Goal: Task Accomplishment & Management: Use online tool/utility

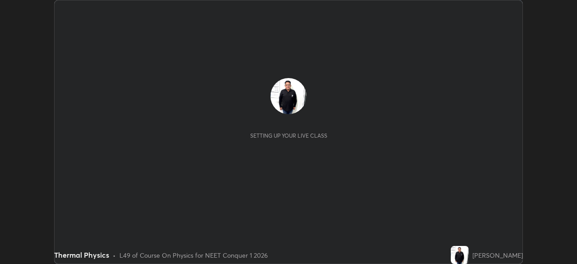
scroll to position [264, 577]
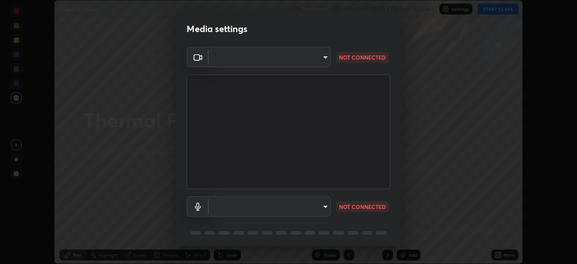
type input "fdf0122543ae5d46c2f8875dbcba14bf7011b669d8ae203f8d69d65b20255b81"
type input "communications"
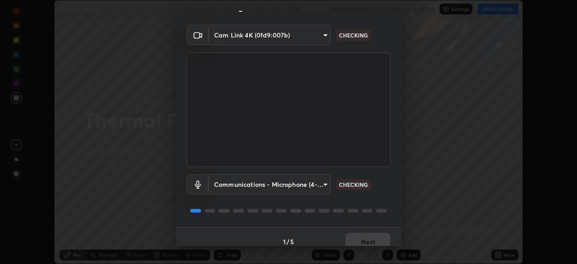
scroll to position [32, 0]
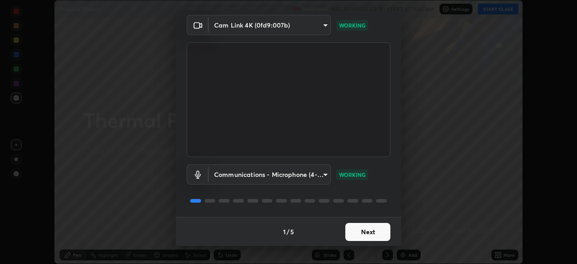
click at [359, 230] on button "Next" at bounding box center [367, 232] width 45 height 18
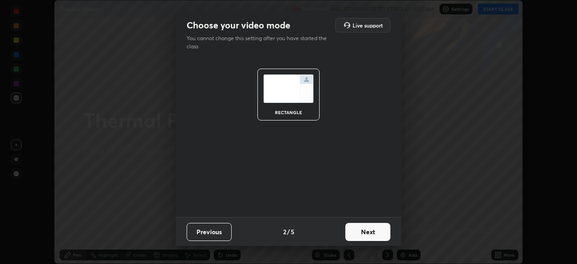
click at [365, 236] on button "Next" at bounding box center [367, 232] width 45 height 18
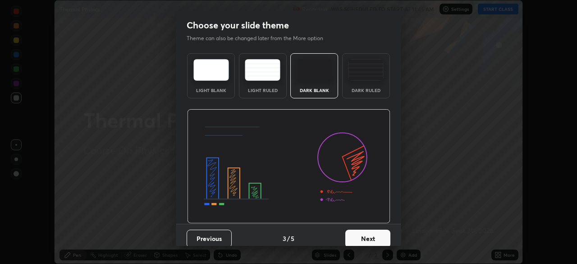
click at [362, 239] on button "Next" at bounding box center [367, 239] width 45 height 18
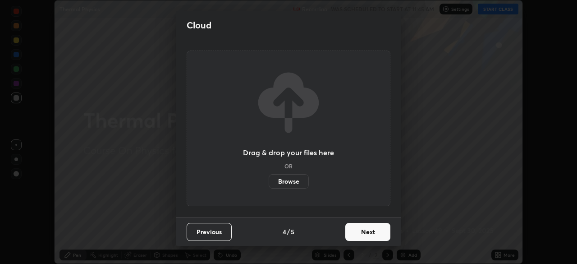
click at [365, 236] on button "Next" at bounding box center [367, 232] width 45 height 18
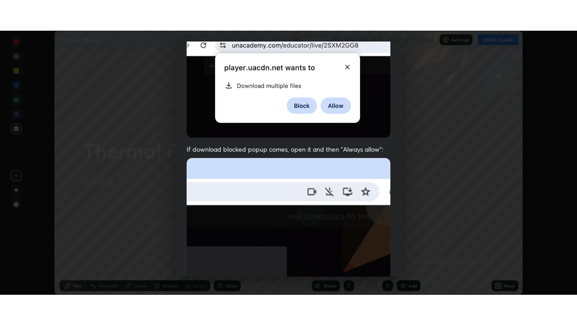
scroll to position [216, 0]
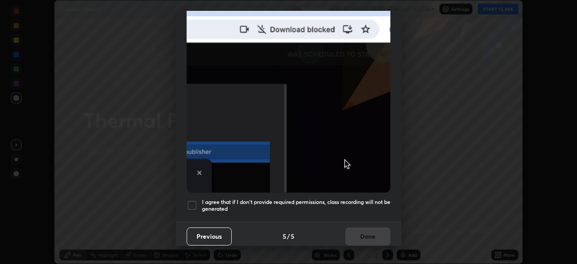
click at [193, 201] on div at bounding box center [192, 205] width 11 height 11
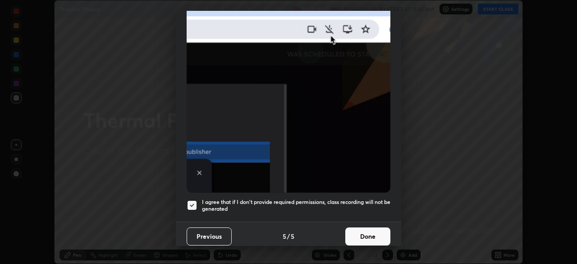
click at [365, 233] on button "Done" at bounding box center [367, 236] width 45 height 18
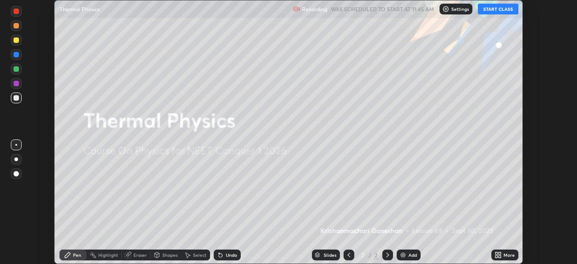
click at [494, 10] on button "START CLASS" at bounding box center [498, 9] width 41 height 11
click at [405, 255] on img at bounding box center [403, 254] width 7 height 7
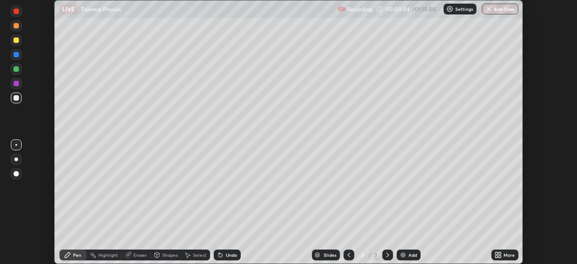
click at [496, 256] on icon at bounding box center [497, 256] width 2 height 2
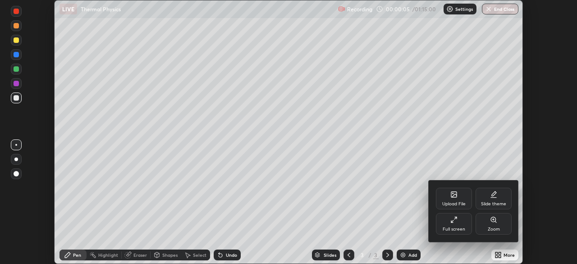
click at [452, 221] on icon at bounding box center [452, 221] width 2 height 2
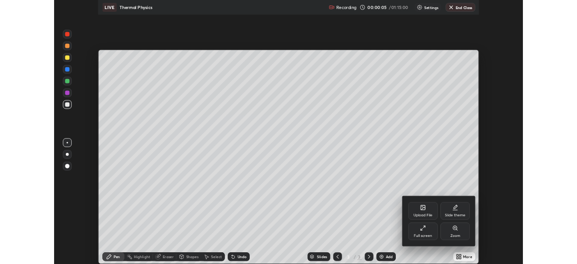
scroll to position [325, 577]
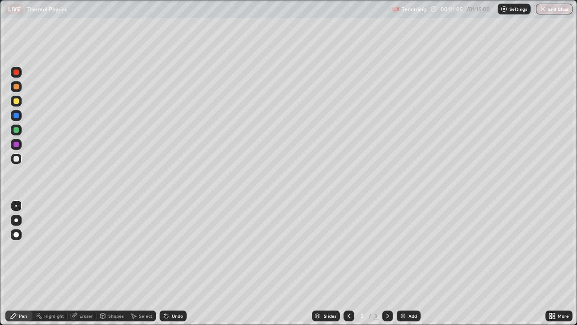
click at [26, 263] on div "Pen" at bounding box center [23, 315] width 8 height 5
click at [18, 263] on div "Pen" at bounding box center [18, 315] width 27 height 11
click at [15, 101] on div at bounding box center [16, 100] width 5 height 5
click at [21, 161] on div at bounding box center [16, 158] width 11 height 11
click at [16, 103] on div at bounding box center [16, 100] width 5 height 5
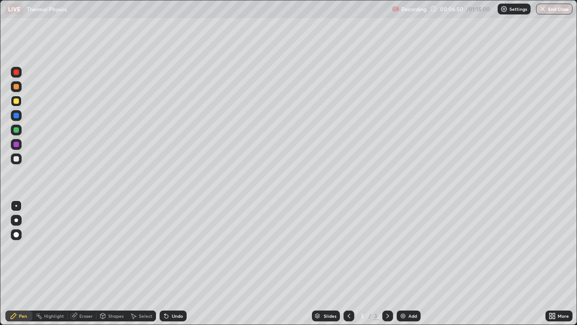
click at [80, 263] on div "Eraser" at bounding box center [82, 315] width 29 height 11
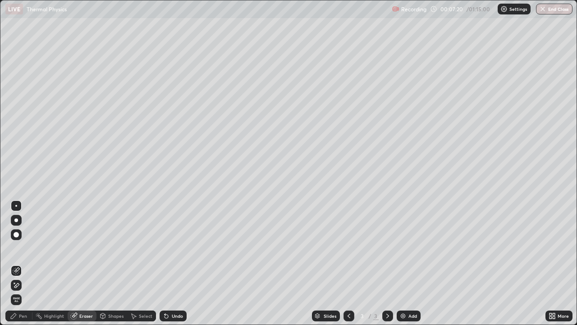
click at [21, 263] on div "Pen" at bounding box center [23, 315] width 8 height 5
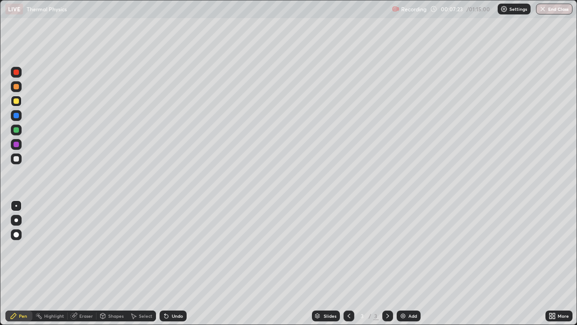
click at [15, 158] on div at bounding box center [16, 158] width 5 height 5
click at [83, 263] on div "Eraser" at bounding box center [86, 315] width 14 height 5
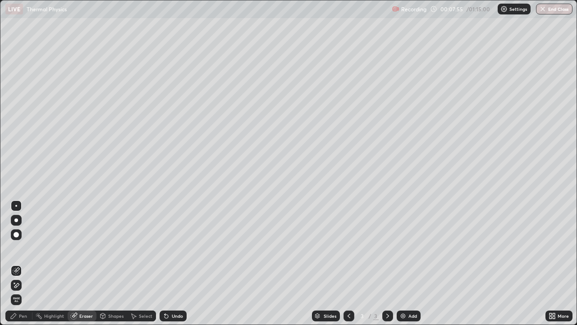
click at [22, 263] on div "Pen" at bounding box center [23, 315] width 8 height 5
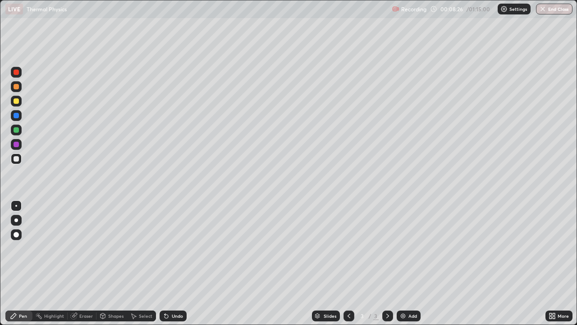
click at [83, 263] on div "Eraser" at bounding box center [82, 315] width 29 height 11
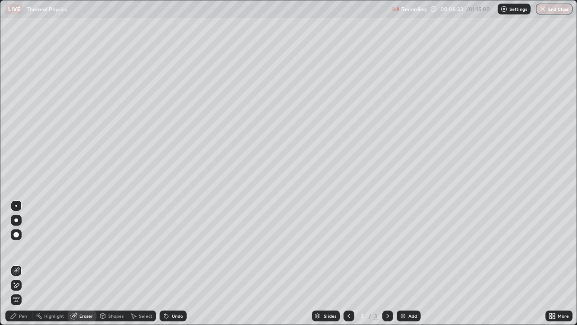
click at [21, 263] on div "Pen" at bounding box center [23, 315] width 8 height 5
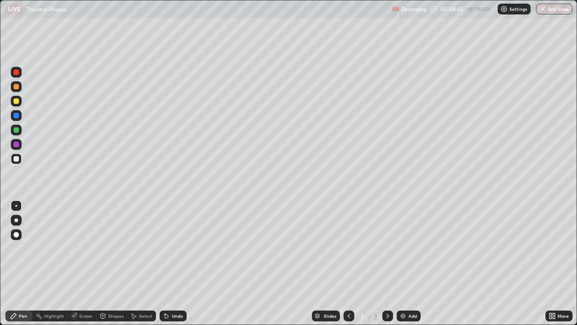
click at [63, 263] on div "Highlight" at bounding box center [54, 315] width 20 height 5
click at [85, 263] on div "Eraser" at bounding box center [86, 315] width 14 height 5
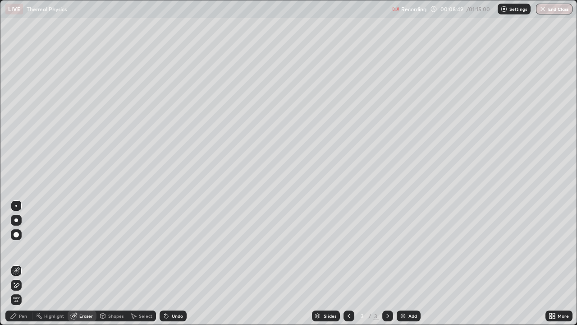
click at [23, 263] on div "Pen" at bounding box center [23, 315] width 8 height 5
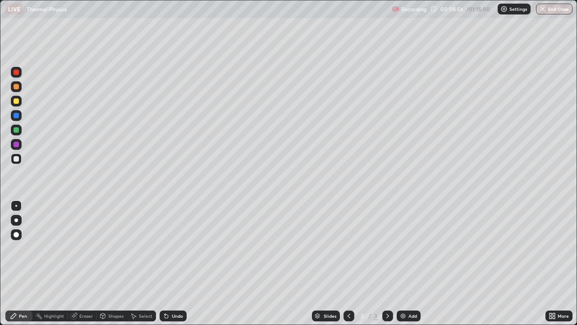
click at [15, 263] on icon at bounding box center [13, 315] width 5 height 5
click at [18, 102] on div at bounding box center [16, 100] width 5 height 5
click at [87, 263] on div "Eraser" at bounding box center [86, 315] width 14 height 5
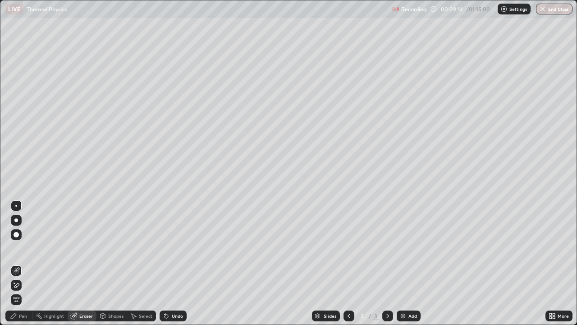
click at [28, 263] on div "Pen" at bounding box center [18, 315] width 27 height 11
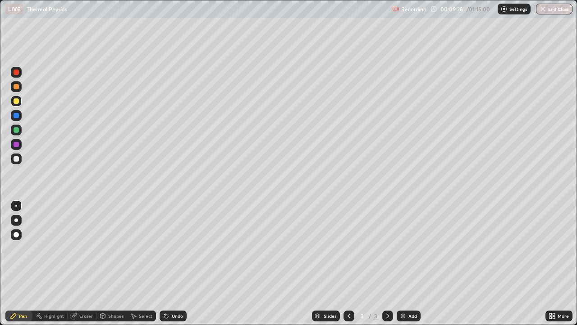
click at [112, 263] on div "Shapes" at bounding box center [115, 315] width 15 height 5
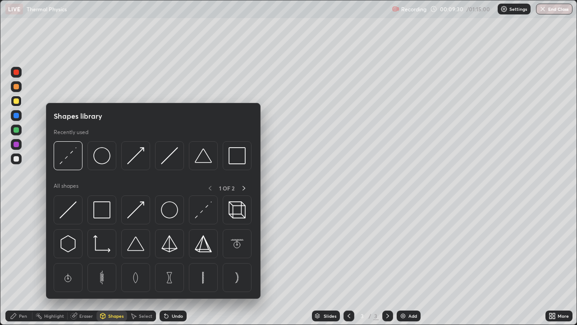
click at [115, 263] on div "Shapes" at bounding box center [115, 315] width 15 height 5
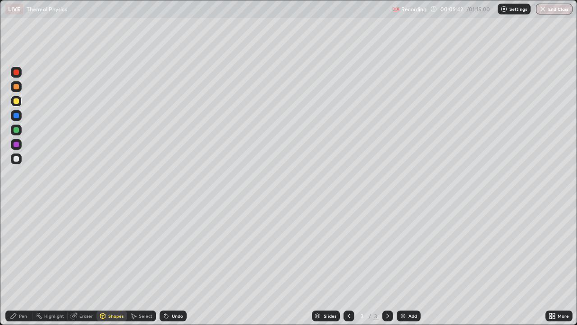
click at [23, 263] on div "Pen" at bounding box center [23, 315] width 8 height 5
click at [114, 263] on div "Shapes" at bounding box center [112, 315] width 31 height 11
click at [89, 263] on div "Eraser" at bounding box center [86, 315] width 14 height 5
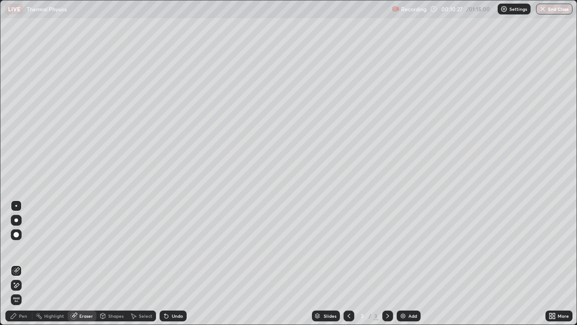
click at [25, 263] on div "Pen" at bounding box center [23, 315] width 8 height 5
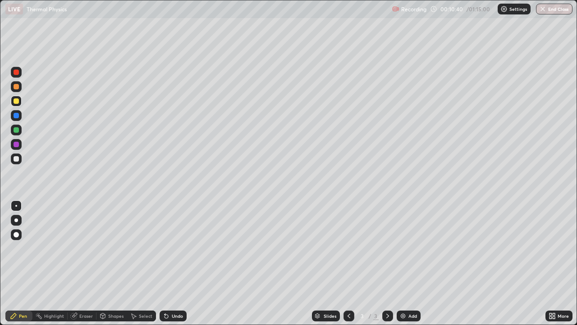
click at [87, 263] on div "Eraser" at bounding box center [86, 315] width 14 height 5
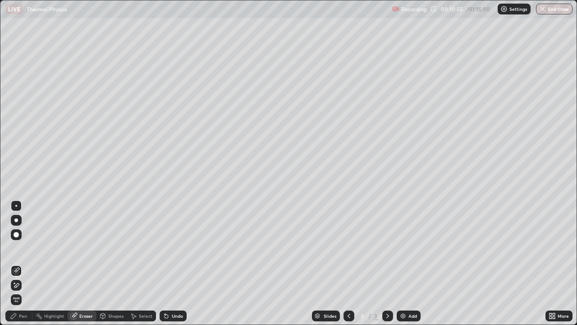
click at [14, 263] on icon at bounding box center [13, 315] width 5 height 5
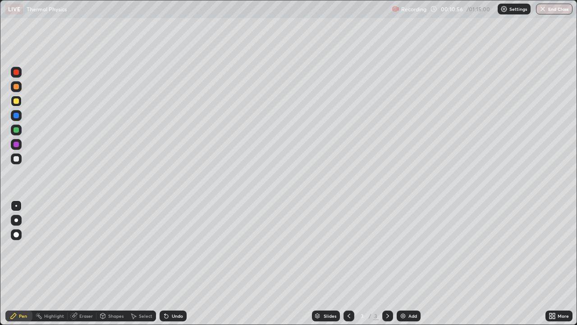
click at [18, 160] on div at bounding box center [16, 158] width 5 height 5
click at [85, 263] on div "Eraser" at bounding box center [86, 315] width 14 height 5
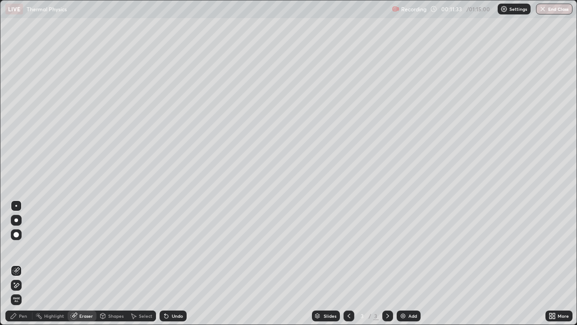
click at [18, 263] on div "Pen" at bounding box center [18, 315] width 27 height 11
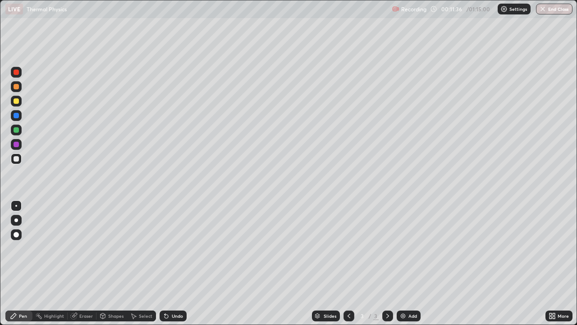
click at [22, 263] on div "Pen" at bounding box center [23, 315] width 8 height 5
click at [86, 263] on div "Eraser" at bounding box center [86, 315] width 14 height 5
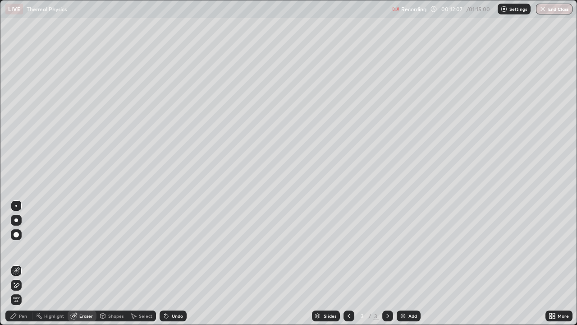
click at [23, 263] on div "Pen" at bounding box center [23, 315] width 8 height 5
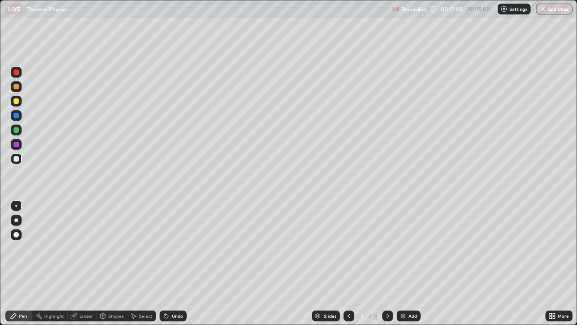
click at [23, 263] on div "Pen" at bounding box center [23, 315] width 8 height 5
click at [25, 263] on div "Pen" at bounding box center [23, 315] width 8 height 5
click at [23, 263] on div "Pen" at bounding box center [23, 315] width 8 height 5
click at [89, 263] on div "Eraser" at bounding box center [82, 315] width 29 height 11
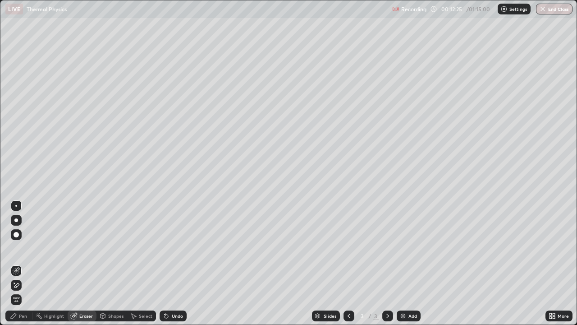
click at [23, 263] on div "Pen" at bounding box center [18, 315] width 27 height 11
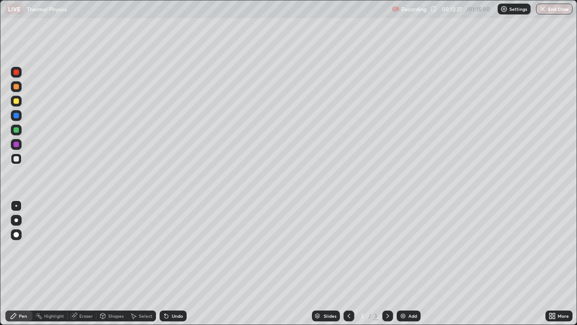
click at [17, 100] on div at bounding box center [16, 100] width 5 height 5
click at [91, 263] on div "Eraser" at bounding box center [86, 315] width 14 height 5
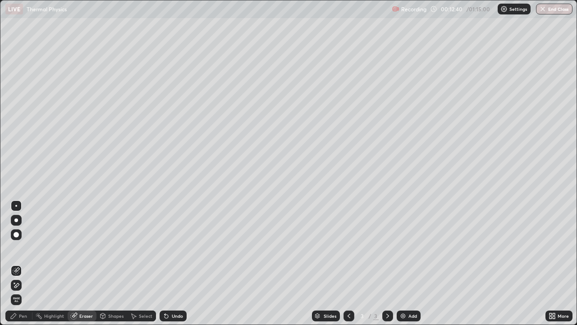
click at [25, 263] on div "Pen" at bounding box center [23, 315] width 8 height 5
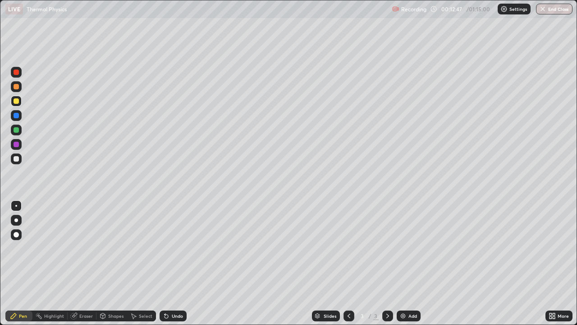
click at [112, 263] on div "Shapes" at bounding box center [115, 315] width 15 height 5
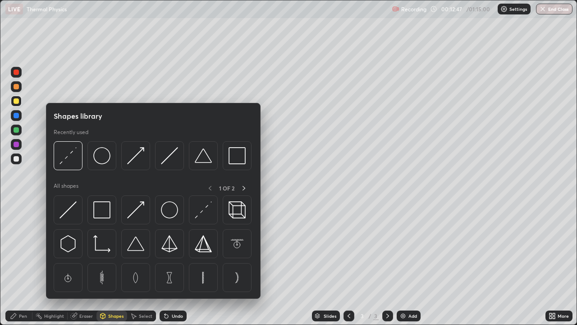
click at [85, 263] on div "Eraser" at bounding box center [82, 315] width 29 height 11
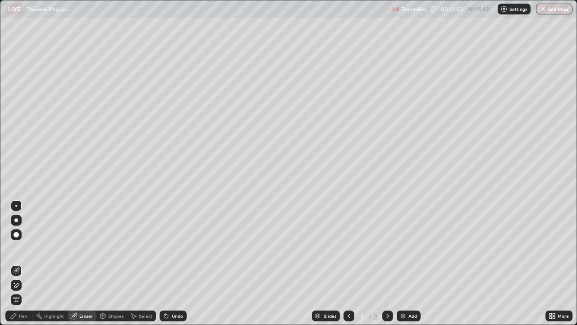
click at [23, 263] on div "Pen" at bounding box center [23, 315] width 8 height 5
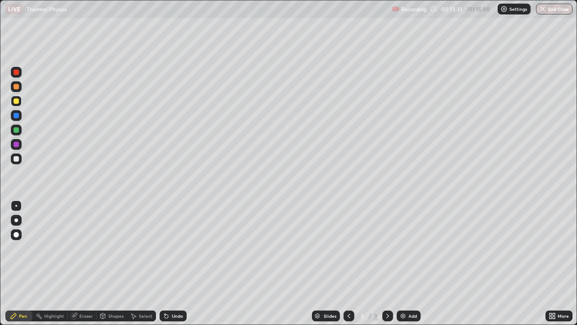
click at [87, 263] on div "Eraser" at bounding box center [86, 315] width 14 height 5
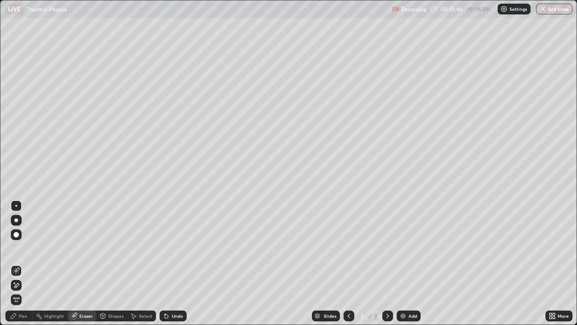
click at [24, 263] on div "Pen" at bounding box center [23, 315] width 8 height 5
click at [23, 263] on div "Pen" at bounding box center [23, 315] width 8 height 5
click at [19, 263] on div "Pen" at bounding box center [23, 315] width 8 height 5
click at [18, 263] on div "Pen" at bounding box center [18, 315] width 27 height 11
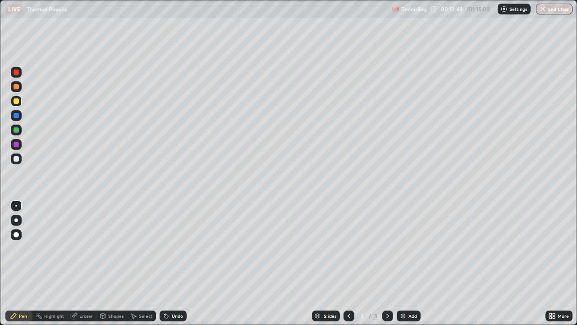
click at [17, 263] on icon at bounding box center [13, 315] width 7 height 7
click at [84, 263] on div "Eraser" at bounding box center [86, 315] width 14 height 5
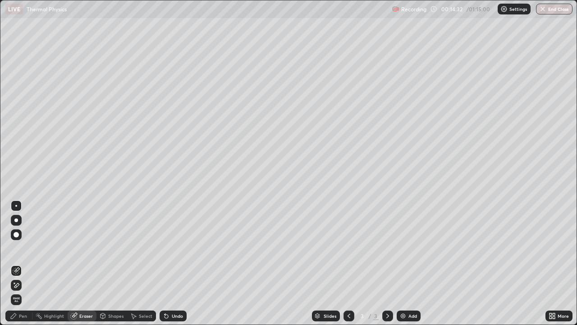
click at [18, 263] on div "Pen" at bounding box center [18, 315] width 27 height 11
click at [0, 0] on div at bounding box center [0, 0] width 0 height 0
click at [16, 263] on icon at bounding box center [13, 315] width 7 height 7
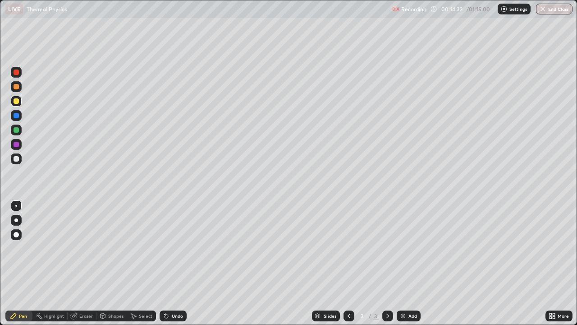
click at [17, 263] on icon at bounding box center [13, 315] width 7 height 7
click at [14, 159] on div at bounding box center [16, 158] width 5 height 5
click at [20, 263] on div "Pen" at bounding box center [23, 315] width 8 height 5
click at [15, 103] on div at bounding box center [16, 100] width 5 height 5
click at [83, 263] on div "Eraser" at bounding box center [86, 315] width 14 height 5
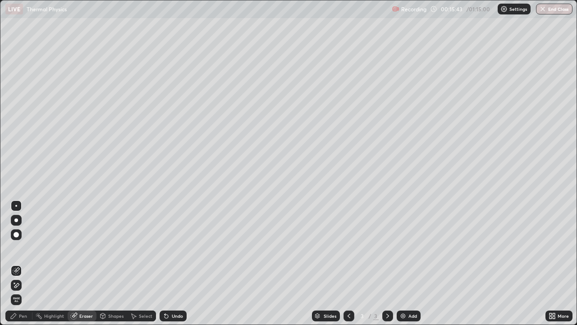
click at [21, 263] on div "Pen" at bounding box center [23, 315] width 8 height 5
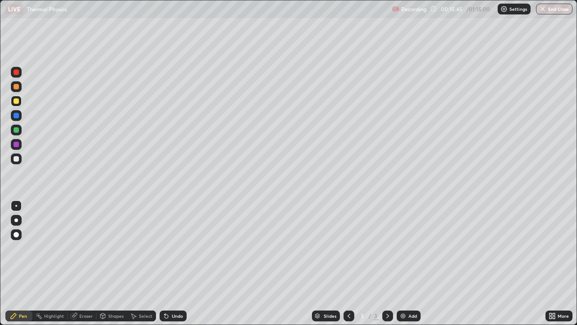
click at [24, 263] on div "Pen" at bounding box center [23, 315] width 8 height 5
click at [18, 263] on div "Pen" at bounding box center [18, 315] width 27 height 11
click at [17, 101] on div at bounding box center [16, 100] width 5 height 5
click at [402, 263] on img at bounding box center [403, 315] width 7 height 7
click at [348, 263] on icon at bounding box center [349, 315] width 3 height 5
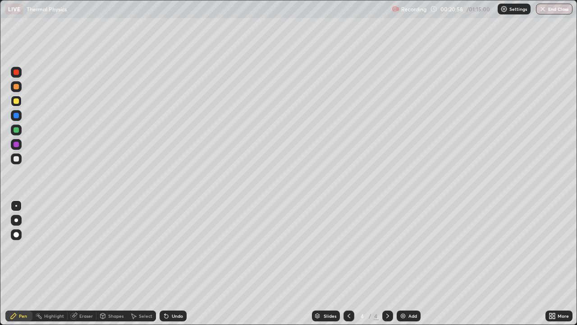
click at [347, 263] on icon at bounding box center [348, 315] width 7 height 7
click at [348, 263] on icon at bounding box center [348, 315] width 7 height 7
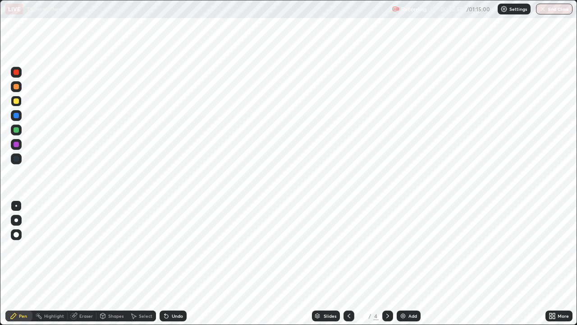
click at [348, 263] on icon at bounding box center [348, 315] width 7 height 7
click at [386, 263] on icon at bounding box center [387, 315] width 7 height 7
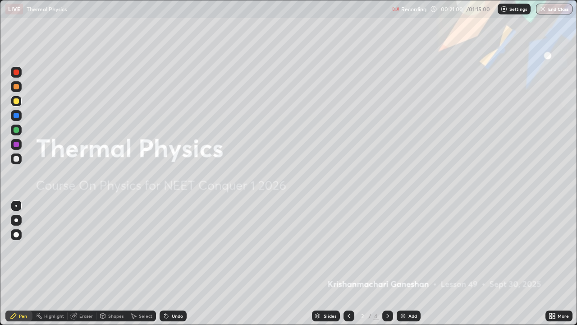
click at [387, 263] on icon at bounding box center [387, 315] width 7 height 7
click at [347, 263] on icon at bounding box center [348, 315] width 7 height 7
click at [386, 263] on icon at bounding box center [387, 315] width 7 height 7
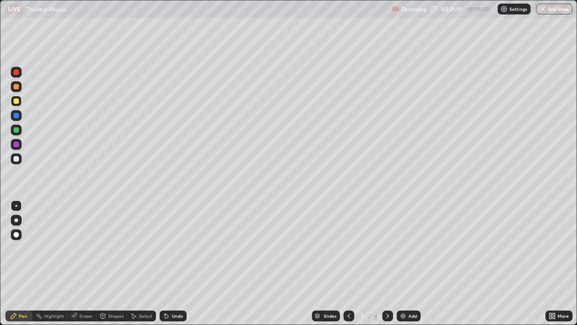
click at [387, 263] on icon at bounding box center [387, 315] width 7 height 7
click at [348, 263] on icon at bounding box center [348, 315] width 7 height 7
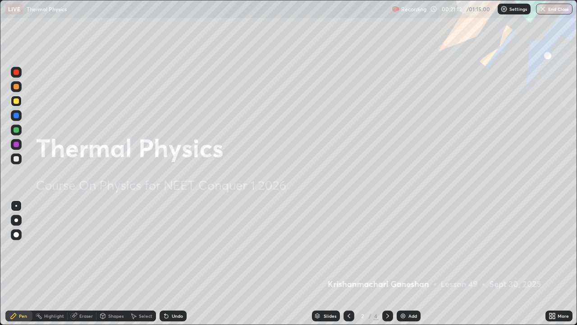
click at [400, 263] on img at bounding box center [403, 315] width 7 height 7
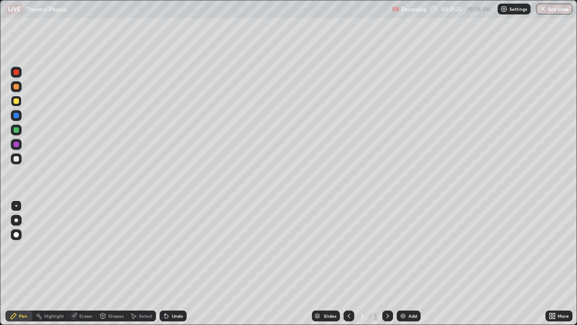
click at [86, 263] on div "Eraser" at bounding box center [86, 315] width 14 height 5
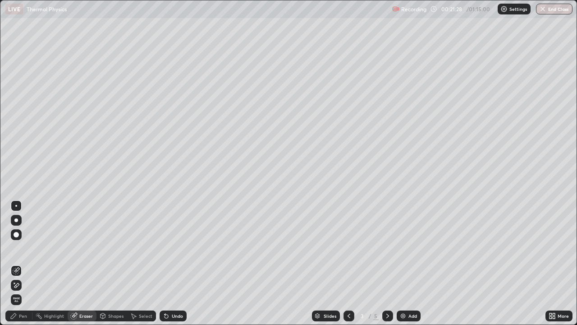
click at [22, 263] on div "Pen" at bounding box center [23, 315] width 8 height 5
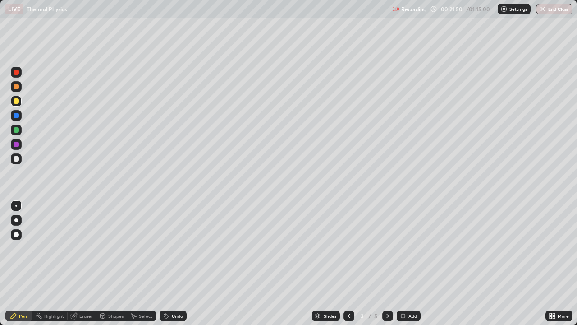
click at [21, 263] on div "Pen" at bounding box center [23, 315] width 8 height 5
click at [15, 159] on div at bounding box center [16, 158] width 5 height 5
click at [86, 263] on div "Eraser" at bounding box center [86, 315] width 14 height 5
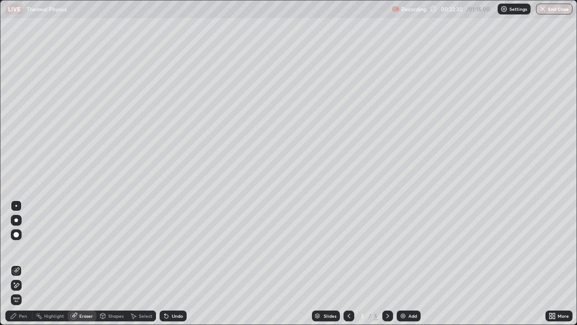
click at [21, 263] on div "Pen" at bounding box center [23, 315] width 8 height 5
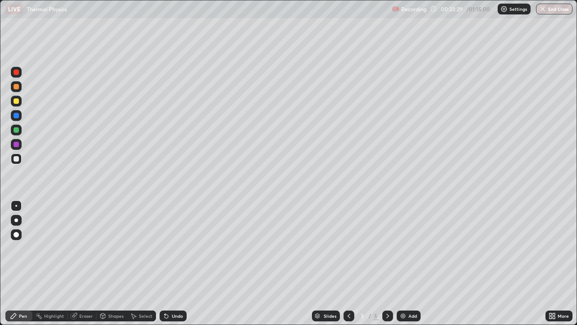
click at [78, 263] on div "Eraser" at bounding box center [82, 315] width 29 height 11
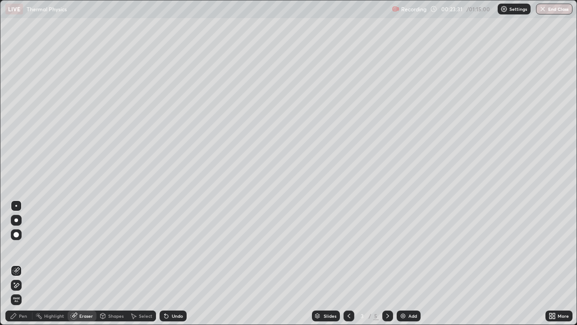
click at [21, 263] on div "Pen" at bounding box center [23, 315] width 8 height 5
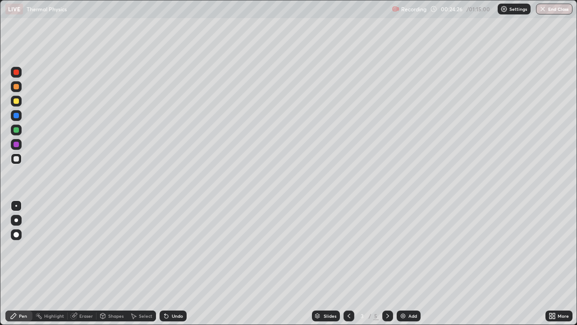
click at [88, 263] on div "Eraser" at bounding box center [86, 315] width 14 height 5
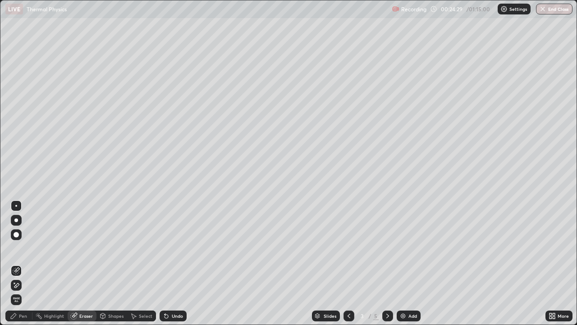
click at [24, 263] on div "Pen" at bounding box center [18, 315] width 27 height 11
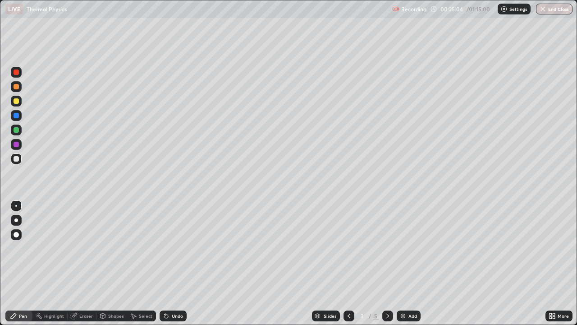
click at [86, 263] on div "Eraser" at bounding box center [86, 315] width 14 height 5
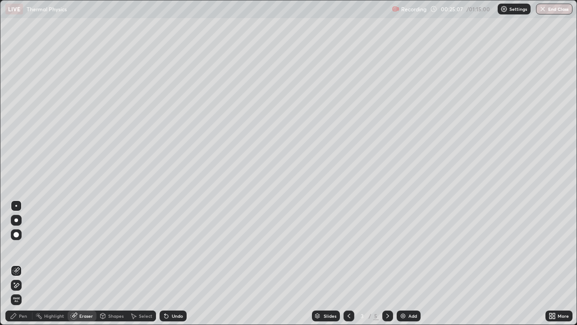
click at [25, 263] on div "Pen" at bounding box center [23, 315] width 8 height 5
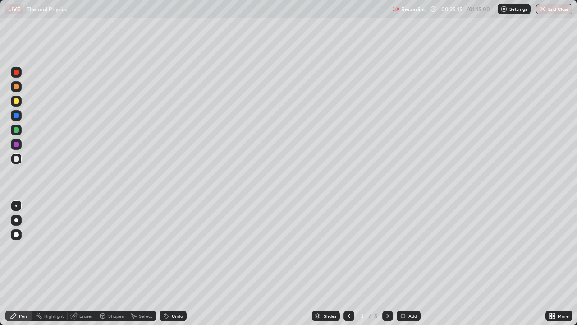
click at [86, 263] on div "Eraser" at bounding box center [82, 315] width 29 height 11
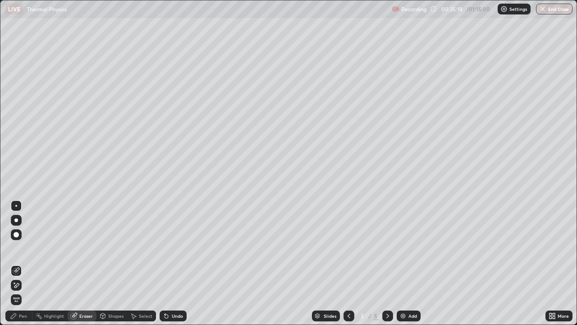
click at [30, 263] on div "Pen" at bounding box center [18, 315] width 27 height 11
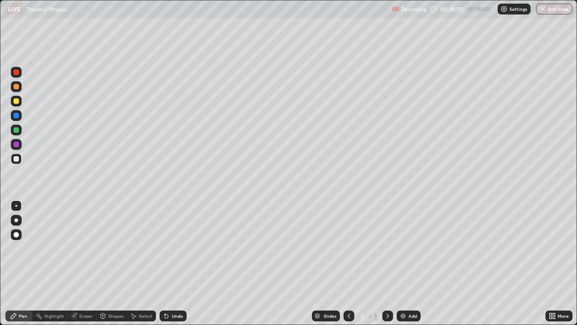
click at [401, 263] on img at bounding box center [403, 315] width 7 height 7
click at [84, 263] on div "Eraser" at bounding box center [86, 315] width 14 height 5
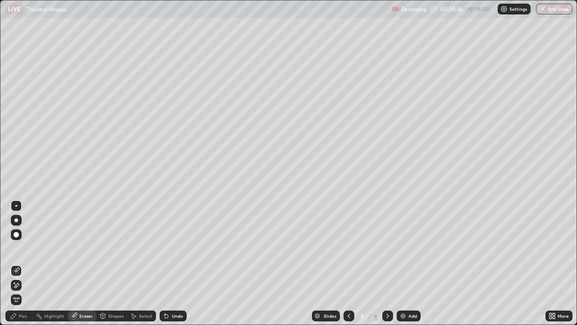
click at [25, 263] on div "Pen" at bounding box center [23, 315] width 8 height 5
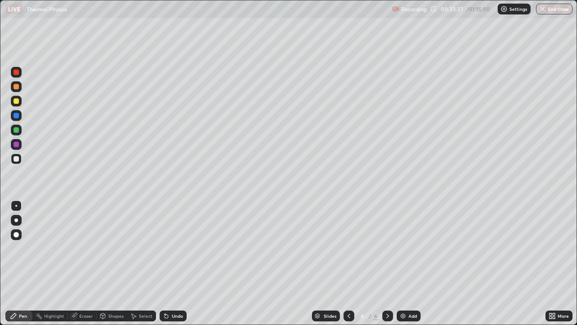
click at [90, 263] on div "Eraser" at bounding box center [86, 315] width 14 height 5
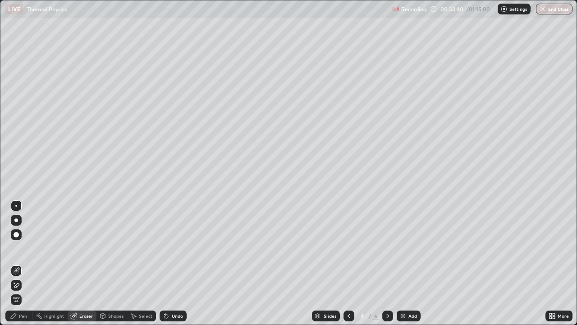
click at [29, 263] on div "Pen" at bounding box center [18, 315] width 27 height 11
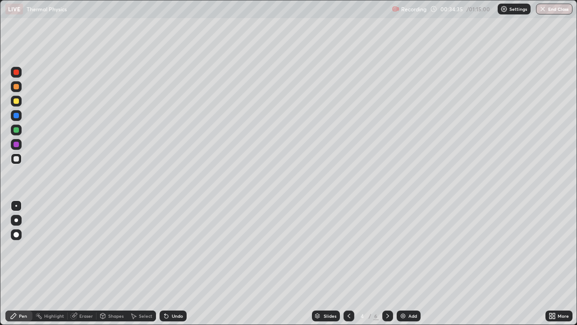
click at [146, 263] on div "Select" at bounding box center [146, 315] width 14 height 5
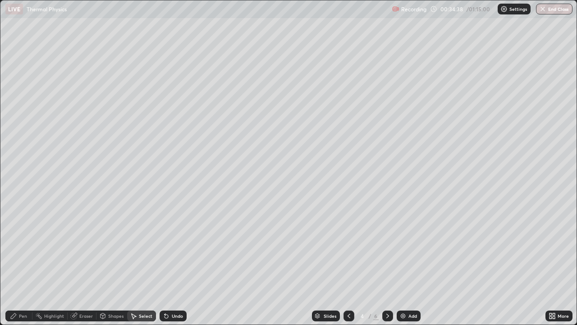
click at [57, 263] on div "Highlight" at bounding box center [54, 315] width 20 height 5
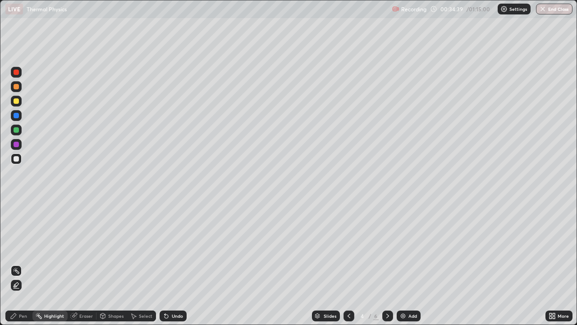
click at [81, 263] on div "Eraser" at bounding box center [86, 315] width 14 height 5
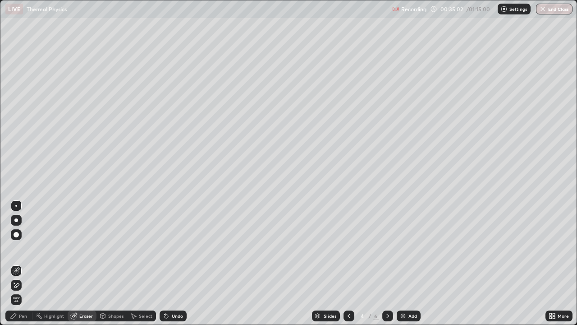
click at [81, 263] on div "Eraser" at bounding box center [86, 315] width 14 height 5
click at [21, 263] on div "Pen" at bounding box center [23, 315] width 8 height 5
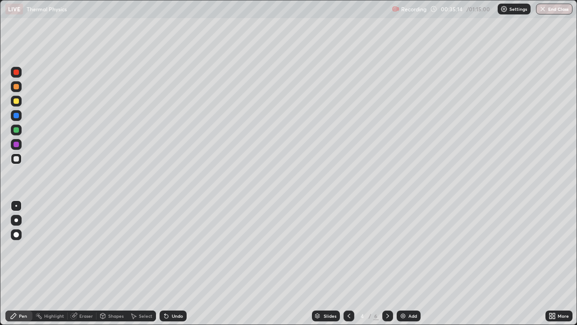
click at [116, 263] on div "Shapes" at bounding box center [115, 315] width 15 height 5
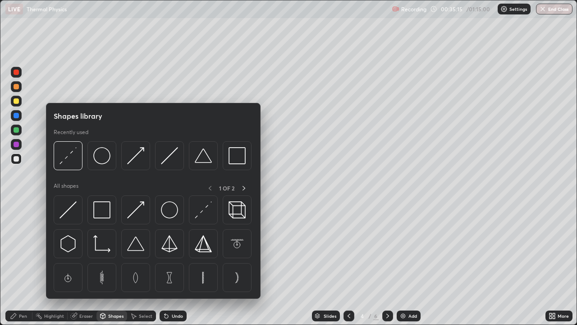
click at [58, 263] on div "Highlight" at bounding box center [54, 315] width 20 height 5
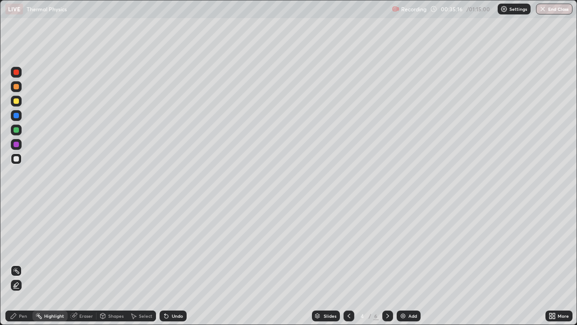
click at [86, 263] on div "Eraser" at bounding box center [86, 315] width 14 height 5
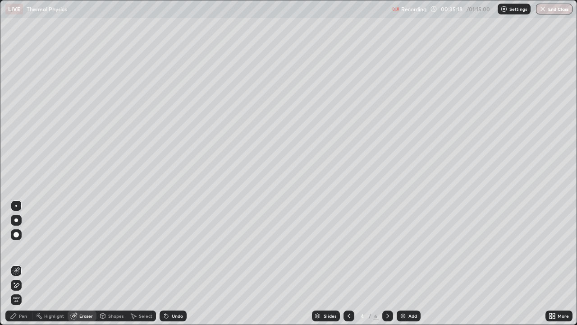
click at [25, 263] on div "Pen" at bounding box center [23, 315] width 8 height 5
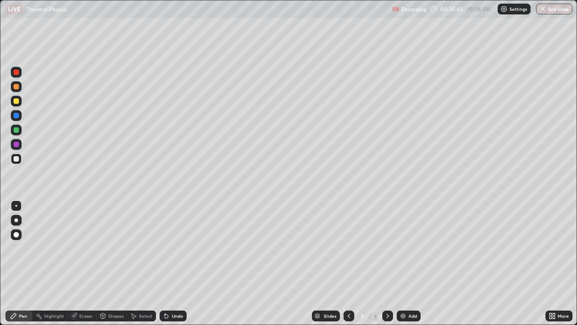
click at [89, 263] on div "Eraser" at bounding box center [86, 315] width 14 height 5
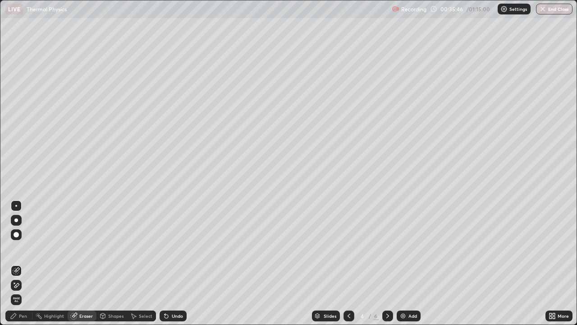
click at [23, 263] on div "Pen" at bounding box center [23, 315] width 8 height 5
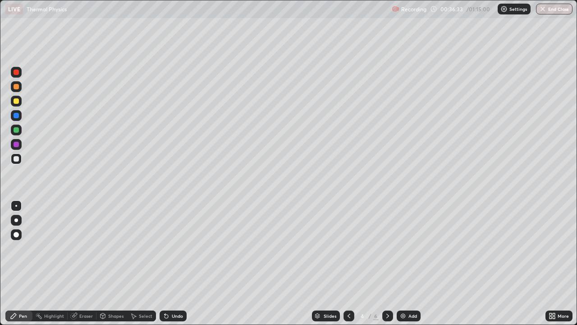
click at [116, 263] on div "Shapes" at bounding box center [112, 315] width 31 height 11
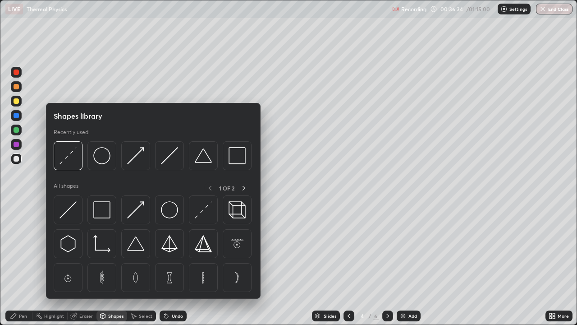
click at [24, 263] on div "Pen" at bounding box center [23, 315] width 8 height 5
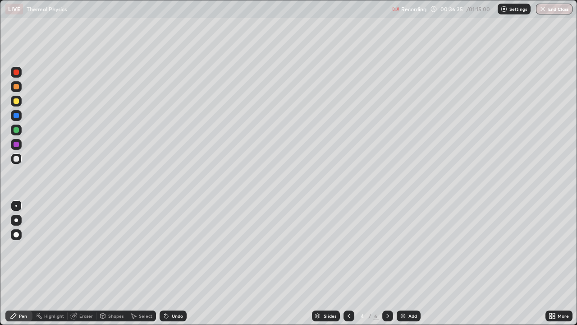
click at [107, 263] on div "Shapes" at bounding box center [112, 315] width 31 height 11
click at [85, 263] on div "Eraser" at bounding box center [86, 315] width 14 height 5
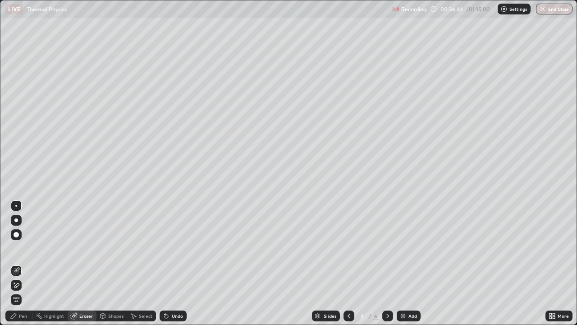
click at [24, 263] on div "Pen" at bounding box center [23, 315] width 8 height 5
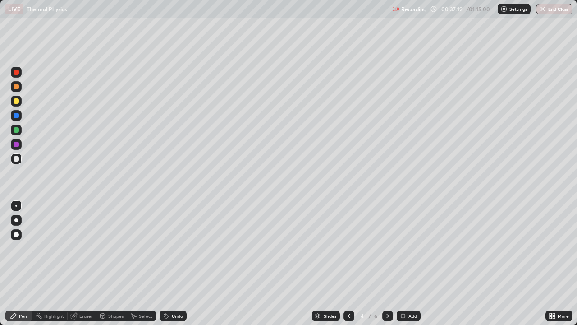
click at [116, 263] on div "Shapes" at bounding box center [115, 315] width 15 height 5
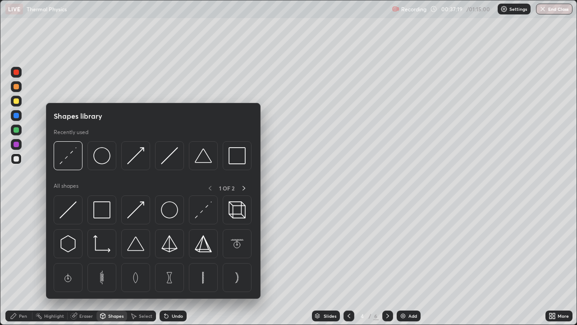
click at [88, 263] on div "Eraser" at bounding box center [86, 315] width 14 height 5
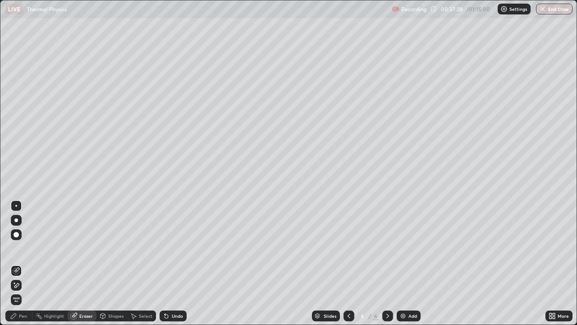
click at [27, 263] on div "Pen" at bounding box center [23, 315] width 8 height 5
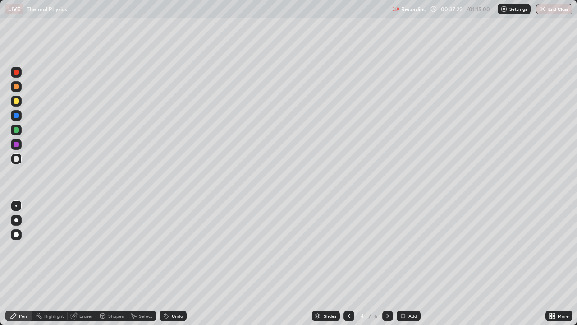
click at [87, 263] on div "Eraser" at bounding box center [86, 315] width 14 height 5
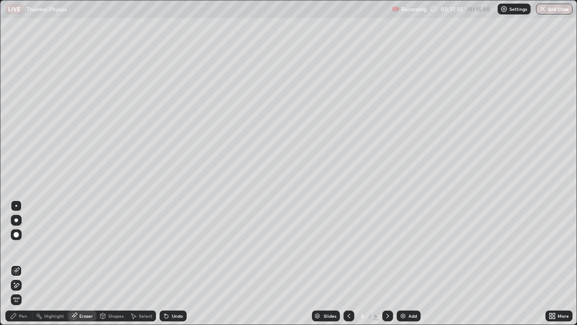
click at [22, 263] on div "Pen" at bounding box center [23, 315] width 8 height 5
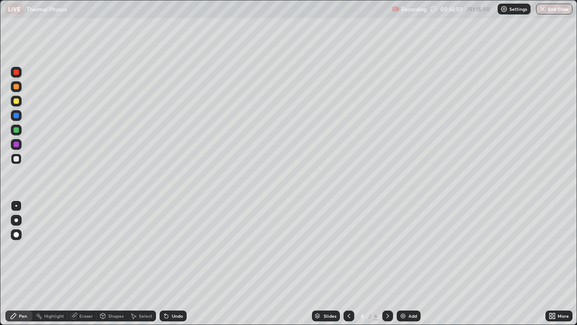
click at [404, 263] on div "Add" at bounding box center [409, 315] width 24 height 11
click at [82, 263] on div "Eraser" at bounding box center [86, 315] width 14 height 5
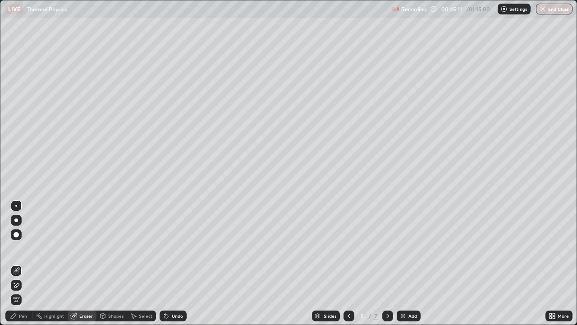
click at [24, 263] on div "Pen" at bounding box center [23, 315] width 8 height 5
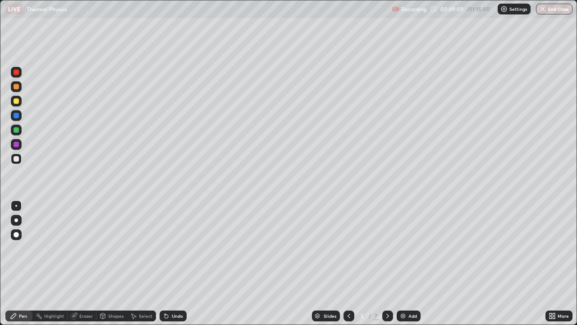
click at [172, 263] on div "Undo" at bounding box center [177, 315] width 11 height 5
click at [401, 263] on img at bounding box center [403, 315] width 7 height 7
click at [87, 263] on div "Eraser" at bounding box center [86, 315] width 14 height 5
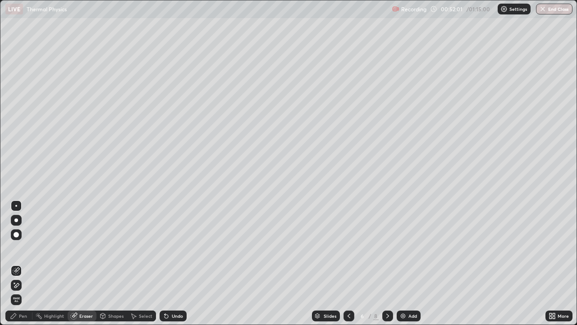
click at [23, 263] on div "Pen" at bounding box center [23, 315] width 8 height 5
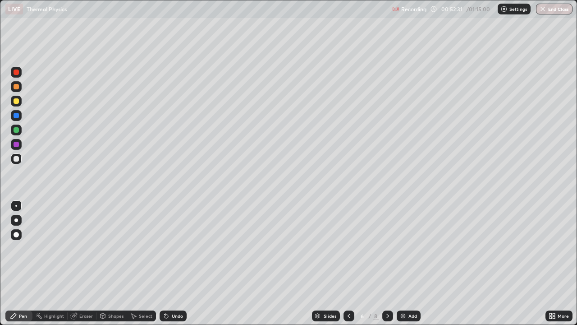
click at [85, 263] on div "Eraser" at bounding box center [86, 315] width 14 height 5
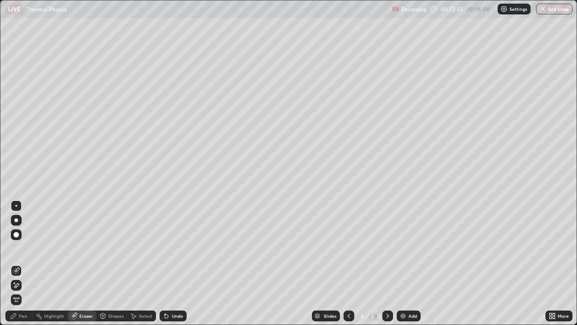
click at [24, 263] on div "Pen" at bounding box center [23, 315] width 8 height 5
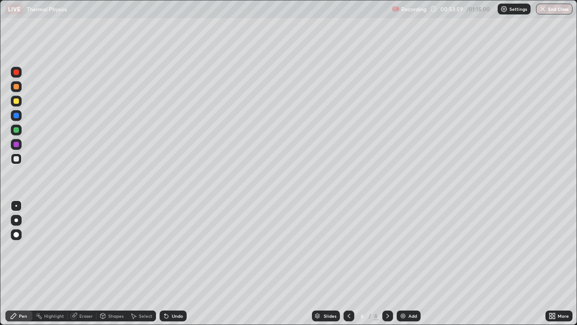
click at [88, 263] on div "Eraser" at bounding box center [82, 315] width 29 height 11
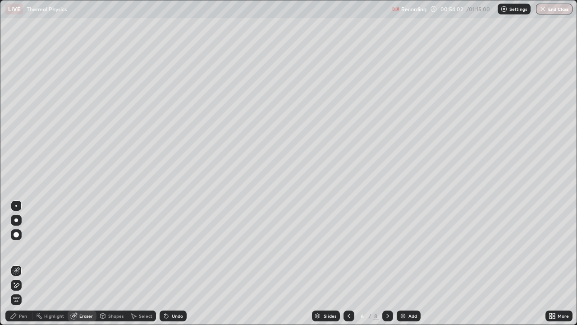
click at [31, 263] on div "Pen" at bounding box center [18, 315] width 27 height 11
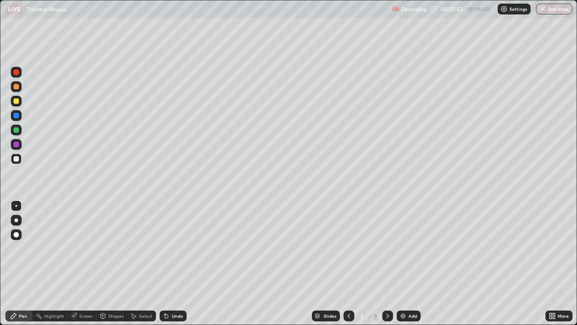
click at [406, 263] on div "Add" at bounding box center [409, 315] width 24 height 11
click at [81, 263] on div "Eraser" at bounding box center [86, 315] width 14 height 5
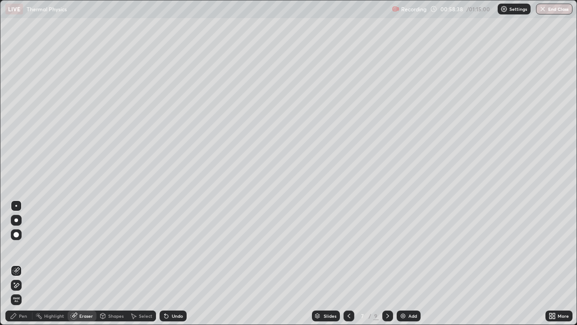
click at [23, 263] on div "Pen" at bounding box center [23, 315] width 8 height 5
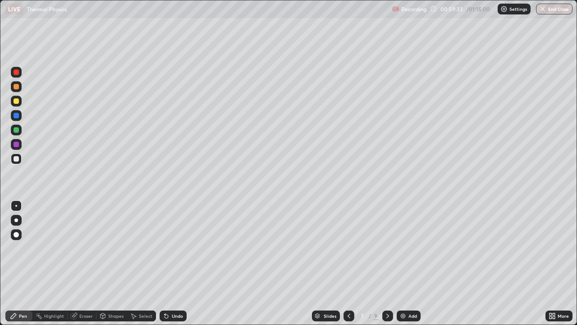
click at [82, 263] on div "Eraser" at bounding box center [86, 315] width 14 height 5
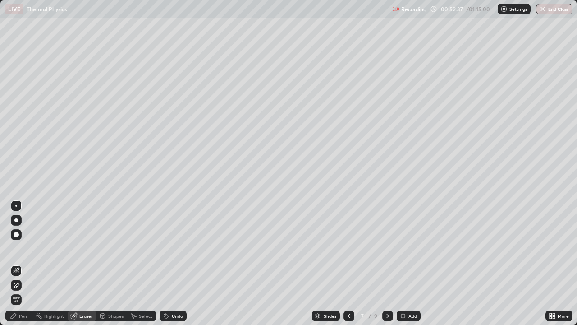
click at [23, 263] on div "Pen" at bounding box center [23, 315] width 8 height 5
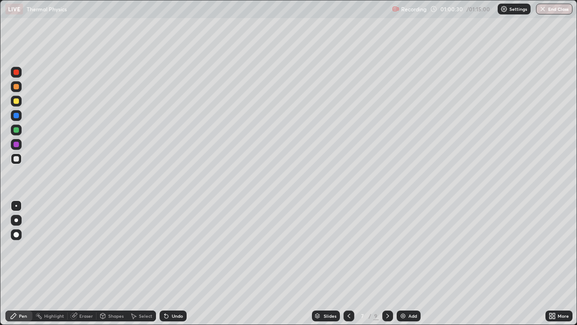
click at [86, 263] on div "Eraser" at bounding box center [86, 315] width 14 height 5
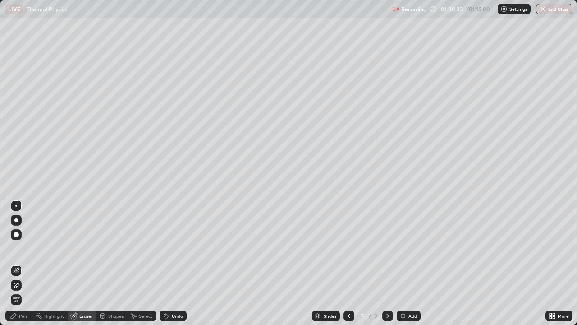
click at [27, 263] on div "Pen" at bounding box center [18, 315] width 27 height 11
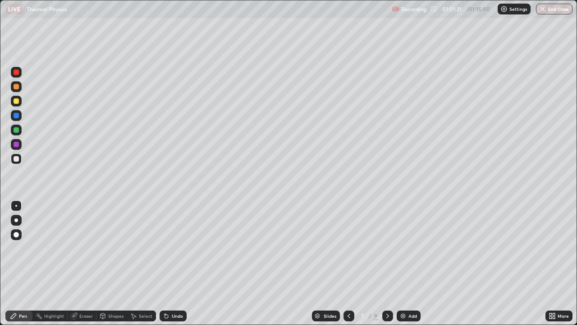
click at [82, 263] on div "Eraser" at bounding box center [86, 315] width 14 height 5
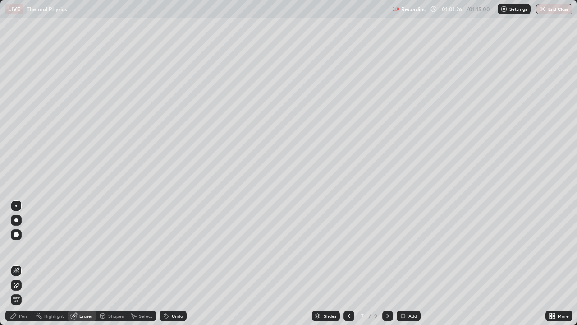
click at [23, 263] on div "Pen" at bounding box center [23, 315] width 8 height 5
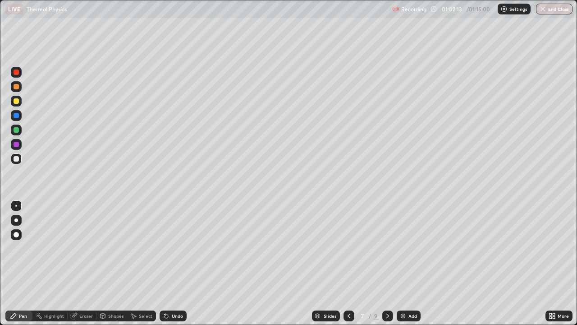
click at [85, 263] on div "Eraser" at bounding box center [86, 315] width 14 height 5
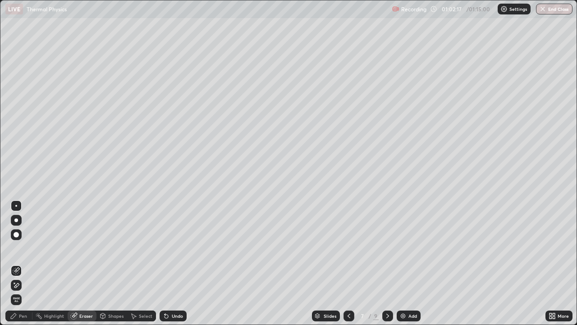
click at [26, 263] on div "Pen" at bounding box center [23, 315] width 8 height 5
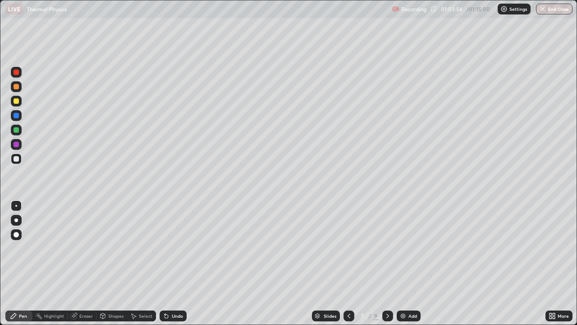
click at [84, 263] on div "Eraser" at bounding box center [86, 315] width 14 height 5
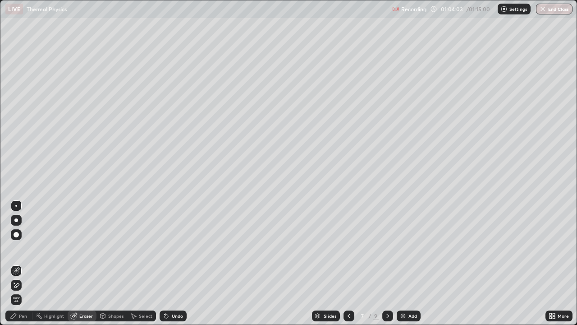
click at [28, 263] on div "Pen" at bounding box center [18, 315] width 27 height 11
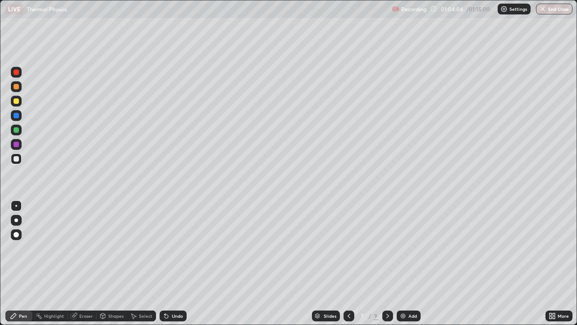
click at [16, 101] on div at bounding box center [16, 100] width 5 height 5
click at [401, 263] on img at bounding box center [403, 315] width 7 height 7
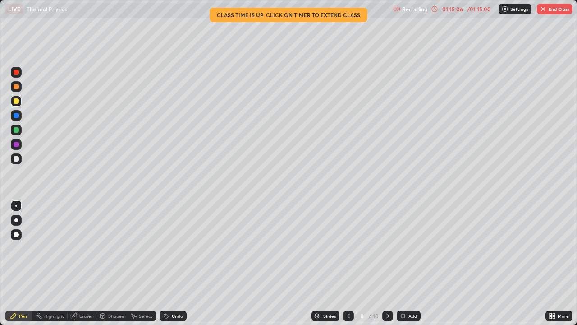
click at [548, 12] on button "End Class" at bounding box center [555, 9] width 36 height 11
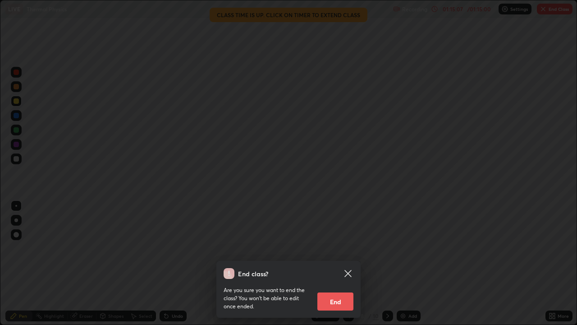
click at [340, 263] on button "End" at bounding box center [335, 301] width 36 height 18
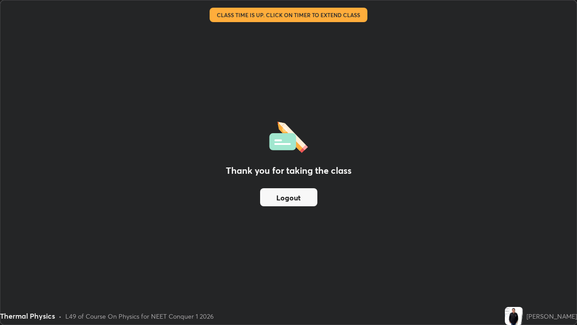
click at [298, 197] on button "Logout" at bounding box center [288, 197] width 57 height 18
click at [298, 200] on button "Logout" at bounding box center [288, 197] width 57 height 18
click at [301, 198] on button "Logout" at bounding box center [288, 197] width 57 height 18
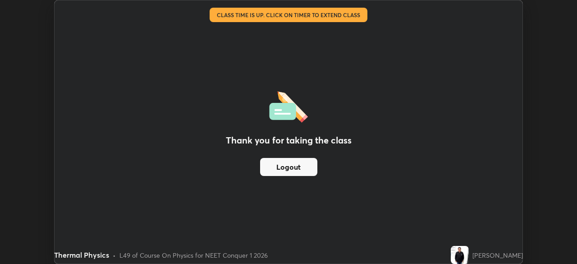
scroll to position [44831, 44517]
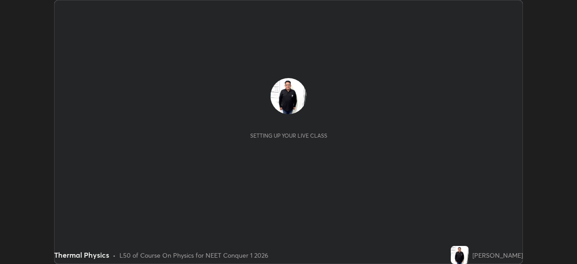
scroll to position [264, 577]
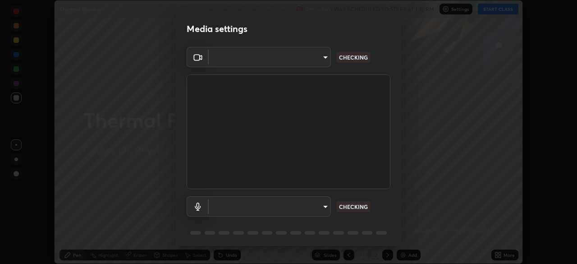
type input "fdf0122543ae5d46c2f8875dbcba14bf7011b669d8ae203f8d69d65b20255b81"
type input "communications"
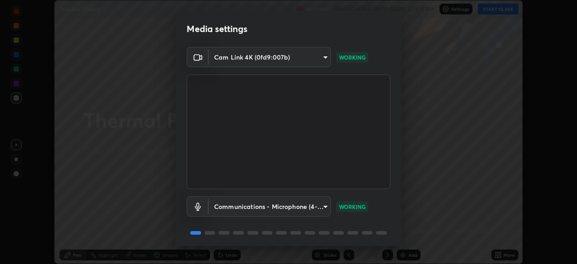
scroll to position [30, 0]
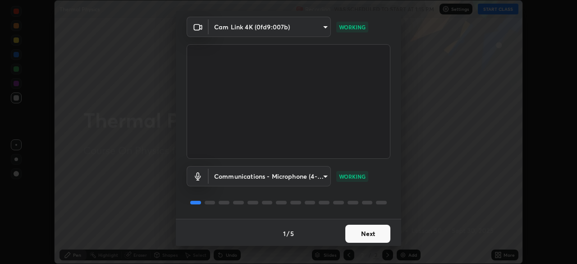
click at [366, 234] on button "Next" at bounding box center [367, 234] width 45 height 18
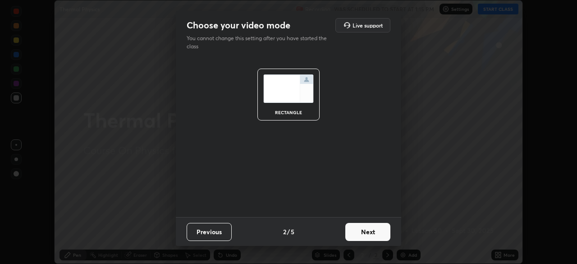
scroll to position [0, 0]
click at [368, 234] on button "Next" at bounding box center [367, 232] width 45 height 18
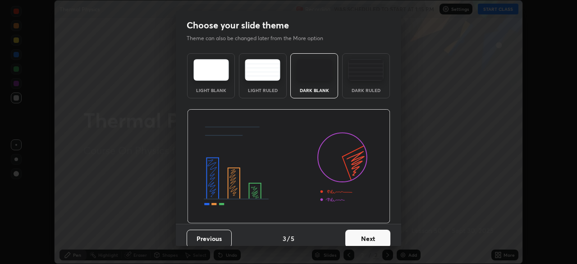
click at [368, 237] on button "Next" at bounding box center [367, 239] width 45 height 18
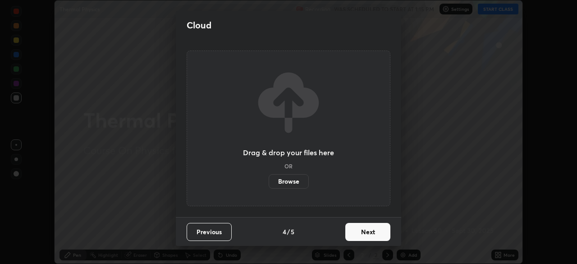
click at [368, 238] on button "Next" at bounding box center [367, 232] width 45 height 18
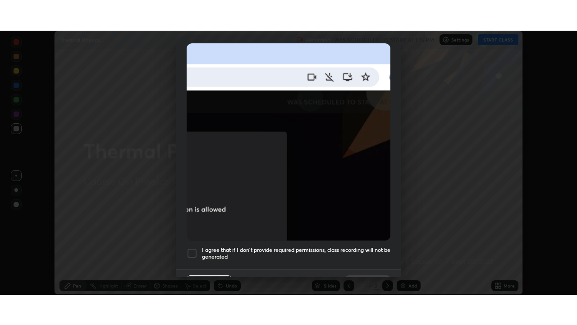
scroll to position [216, 0]
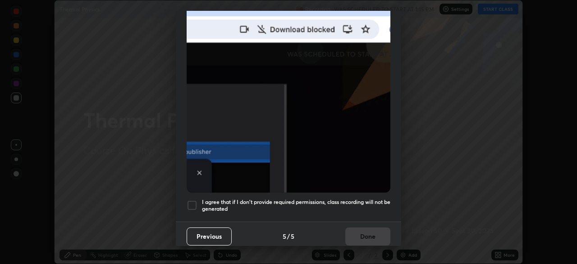
click at [192, 202] on div at bounding box center [192, 205] width 11 height 11
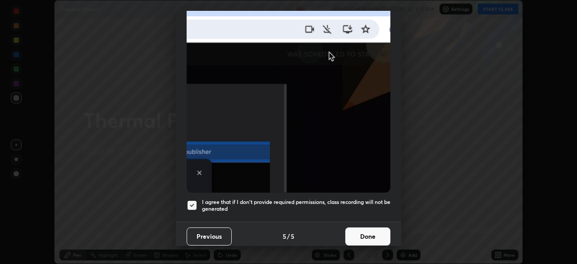
click at [363, 231] on button "Done" at bounding box center [367, 236] width 45 height 18
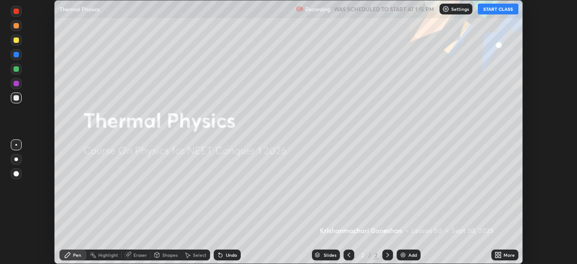
click at [400, 257] on img at bounding box center [403, 254] width 7 height 7
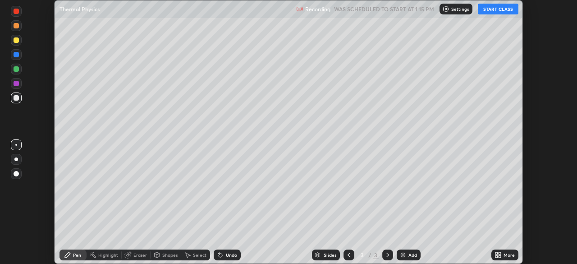
click at [496, 13] on button "START CLASS" at bounding box center [498, 9] width 41 height 11
click at [496, 256] on icon at bounding box center [497, 256] width 2 height 2
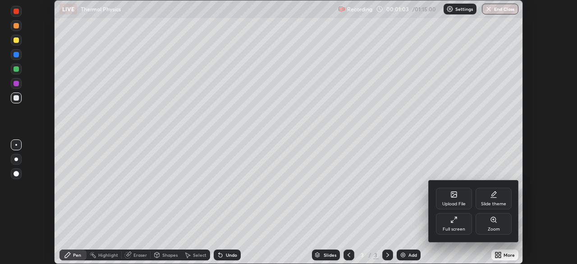
click at [454, 221] on icon at bounding box center [453, 219] width 7 height 7
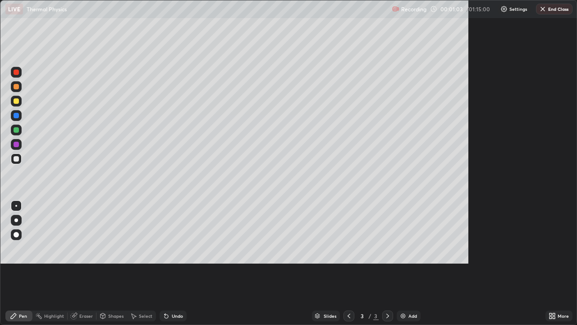
scroll to position [325, 577]
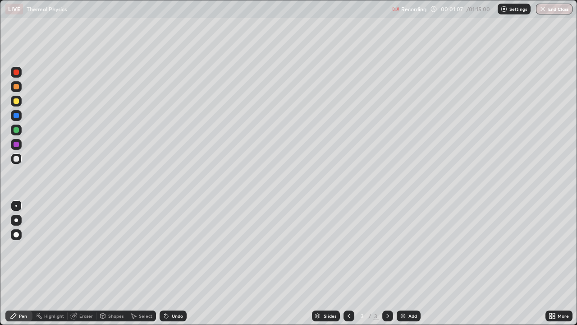
click at [15, 104] on div at bounding box center [16, 101] width 11 height 11
click at [14, 159] on div at bounding box center [16, 158] width 5 height 5
click at [114, 263] on div "Shapes" at bounding box center [115, 315] width 15 height 5
click at [84, 263] on div "Eraser" at bounding box center [86, 315] width 14 height 5
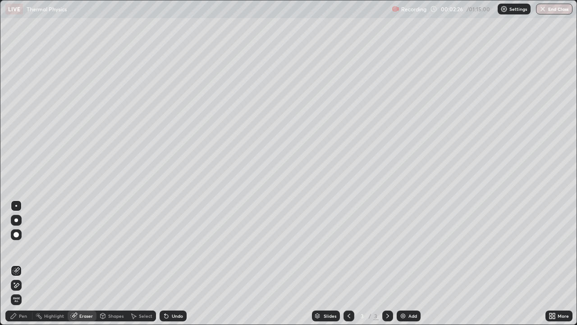
click at [27, 263] on div "Pen" at bounding box center [23, 315] width 8 height 5
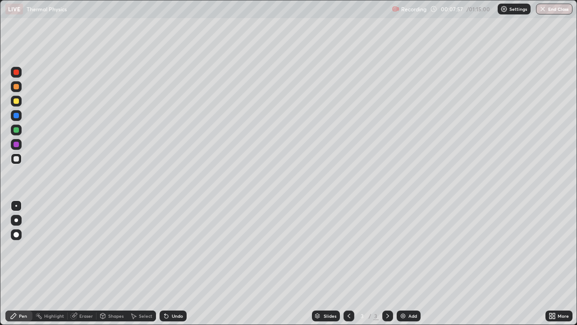
click at [406, 263] on div "Add" at bounding box center [409, 315] width 24 height 11
click at [83, 263] on div "Eraser" at bounding box center [86, 315] width 14 height 5
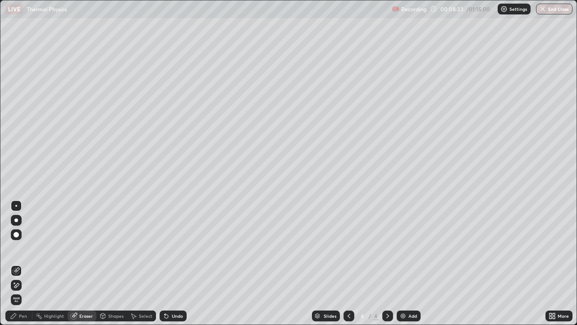
click at [23, 263] on div "Pen" at bounding box center [18, 315] width 27 height 11
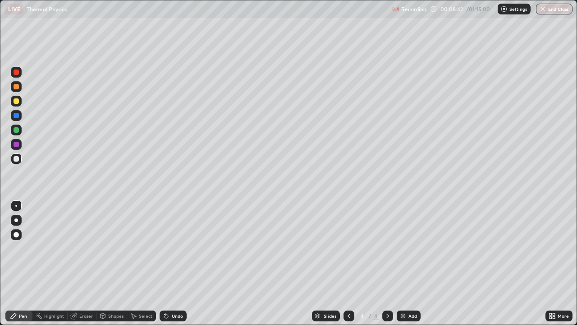
click at [117, 263] on div "Shapes" at bounding box center [115, 315] width 15 height 5
click at [141, 263] on div "Select" at bounding box center [146, 315] width 14 height 5
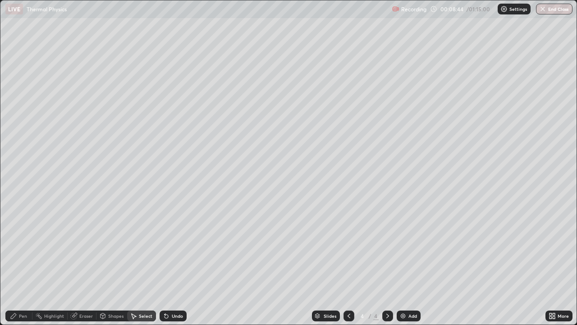
click at [116, 263] on div "Shapes" at bounding box center [115, 315] width 15 height 5
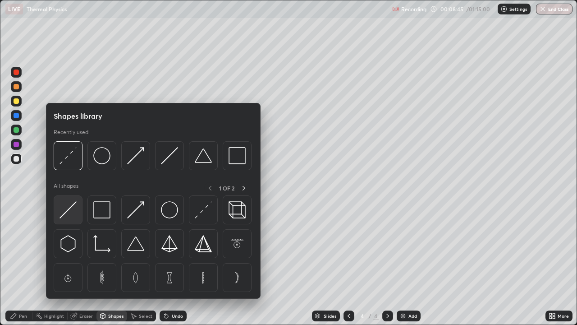
click at [66, 212] on img at bounding box center [68, 209] width 17 height 17
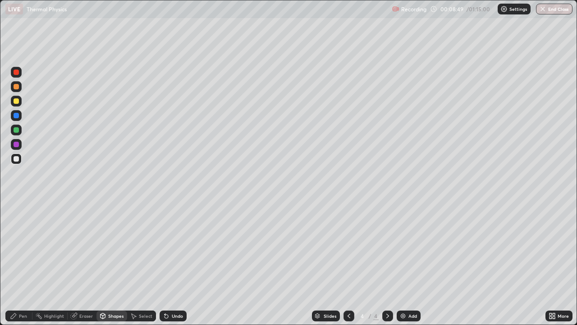
click at [23, 263] on div "Pen" at bounding box center [18, 315] width 27 height 11
click at [57, 263] on div "Highlight" at bounding box center [54, 315] width 20 height 5
click at [81, 263] on div "Eraser" at bounding box center [86, 315] width 14 height 5
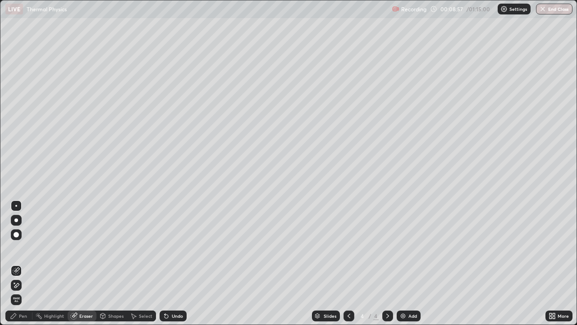
click at [16, 263] on icon at bounding box center [13, 315] width 5 height 5
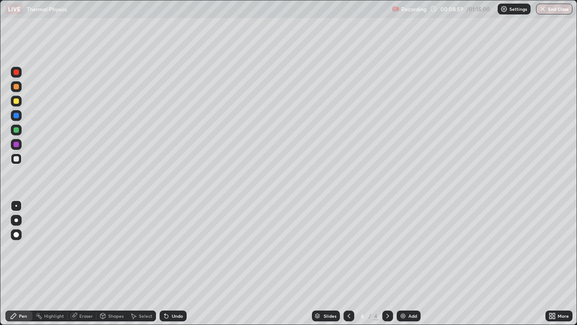
click at [17, 102] on div at bounding box center [16, 100] width 5 height 5
click at [18, 263] on div "Pen" at bounding box center [18, 315] width 27 height 11
click at [15, 161] on div at bounding box center [16, 158] width 5 height 5
click at [82, 263] on div "Eraser" at bounding box center [86, 315] width 14 height 5
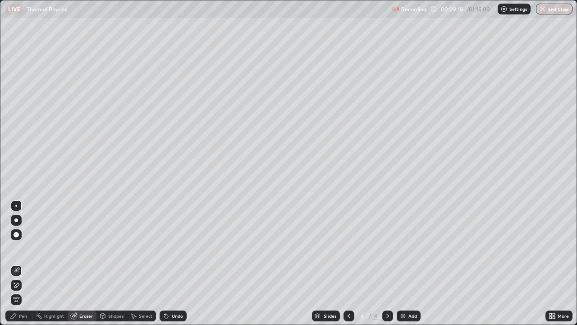
click at [108, 263] on div "Shapes" at bounding box center [115, 315] width 15 height 5
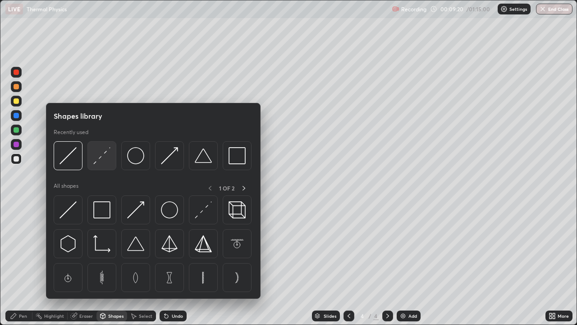
click at [97, 161] on img at bounding box center [101, 155] width 17 height 17
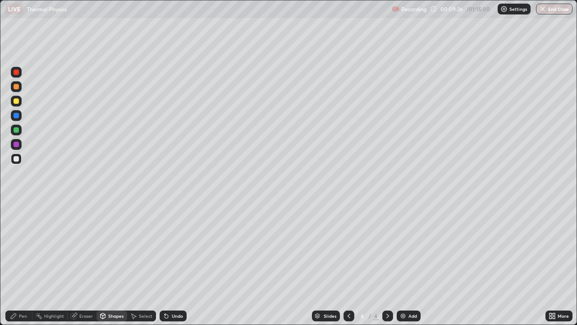
click at [23, 263] on div "Pen" at bounding box center [23, 315] width 8 height 5
click at [16, 147] on div at bounding box center [16, 144] width 5 height 5
click at [24, 263] on div "Pen" at bounding box center [18, 315] width 27 height 11
click at [16, 158] on div at bounding box center [16, 158] width 5 height 5
click at [110, 263] on div "Shapes" at bounding box center [115, 315] width 15 height 5
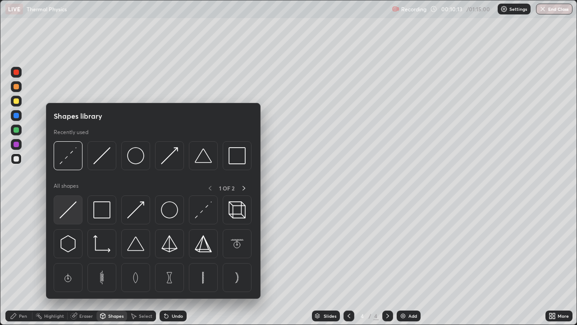
click at [65, 213] on img at bounding box center [68, 209] width 17 height 17
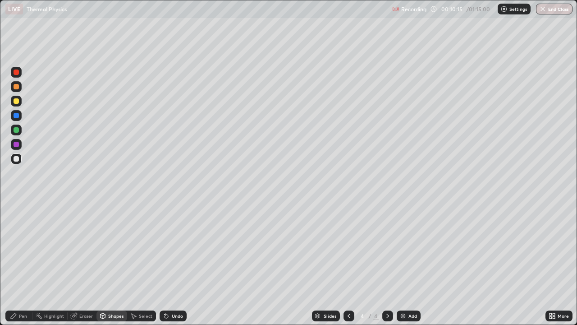
click at [20, 263] on div "Pen" at bounding box center [23, 315] width 8 height 5
click at [87, 263] on div "Eraser" at bounding box center [86, 315] width 14 height 5
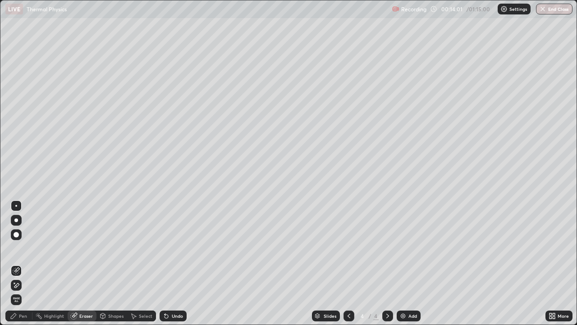
click at [25, 263] on div "Pen" at bounding box center [23, 315] width 8 height 5
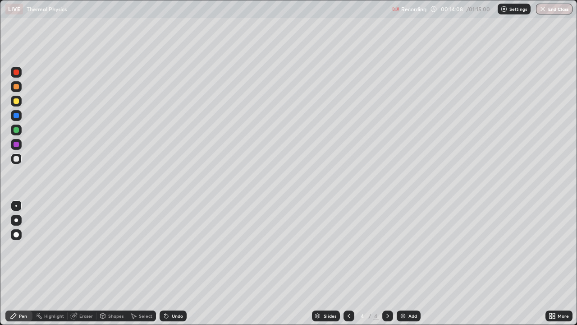
click at [87, 263] on div "Eraser" at bounding box center [86, 315] width 14 height 5
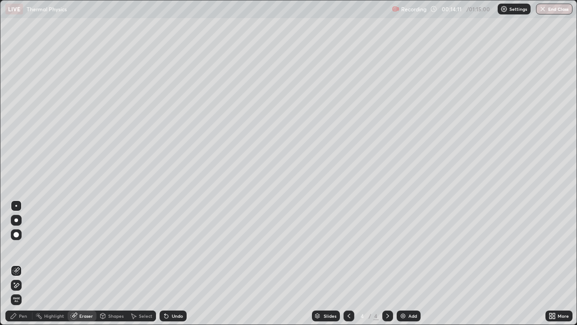
click at [23, 263] on div "Pen" at bounding box center [23, 315] width 8 height 5
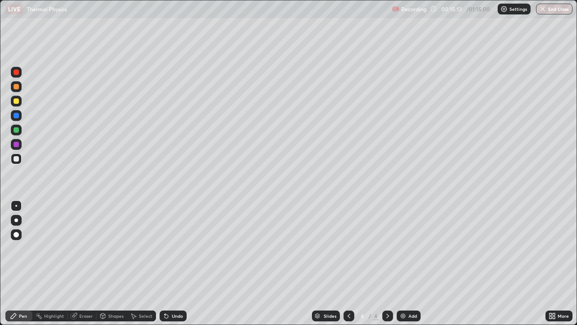
click at [87, 263] on div "Eraser" at bounding box center [86, 315] width 14 height 5
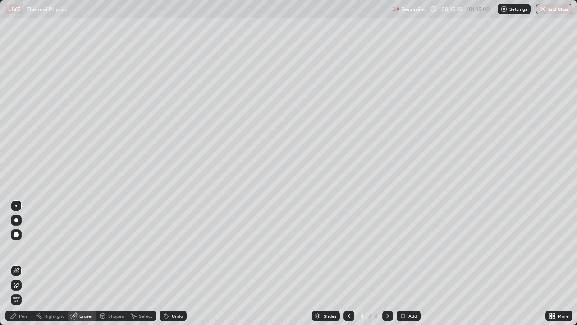
click at [20, 263] on div "Pen" at bounding box center [23, 315] width 8 height 5
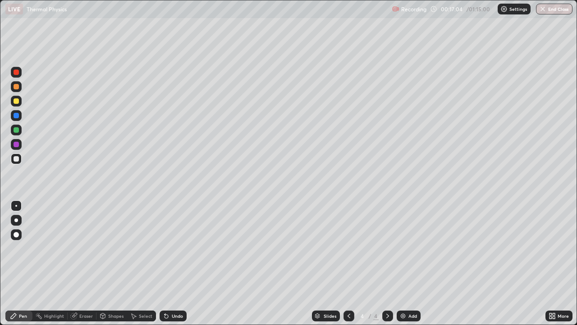
click at [401, 263] on img at bounding box center [403, 315] width 7 height 7
click at [110, 263] on div "Shapes" at bounding box center [115, 315] width 15 height 5
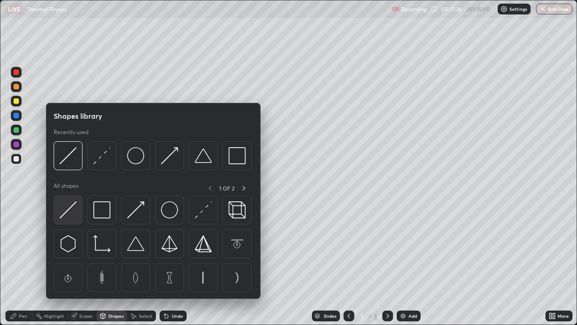
click at [69, 210] on img at bounding box center [68, 209] width 17 height 17
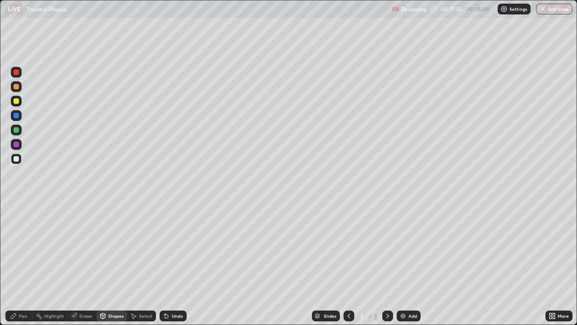
click at [25, 263] on div "Pen" at bounding box center [23, 315] width 8 height 5
click at [17, 102] on div at bounding box center [16, 100] width 5 height 5
click at [26, 263] on div "Pen" at bounding box center [23, 315] width 8 height 5
click at [83, 263] on div "Eraser" at bounding box center [86, 315] width 14 height 5
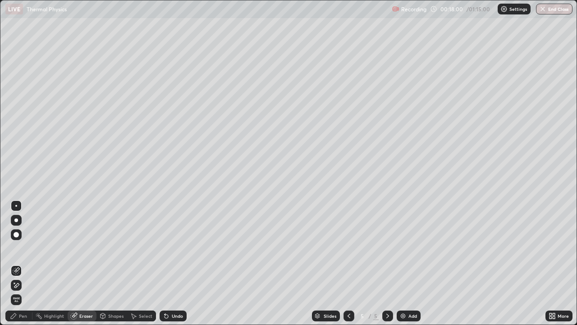
click at [22, 263] on div "Pen" at bounding box center [23, 315] width 8 height 5
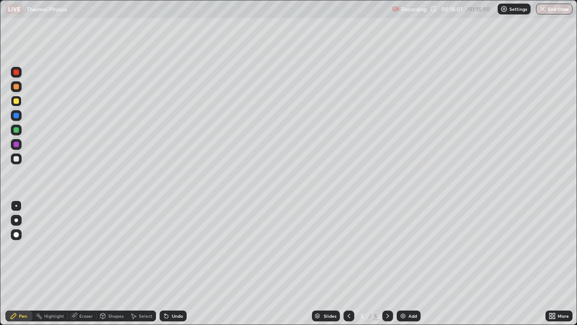
click at [18, 103] on div at bounding box center [16, 101] width 11 height 11
click at [15, 160] on div at bounding box center [16, 158] width 5 height 5
click at [16, 206] on div at bounding box center [16, 206] width 2 height 2
click at [110, 263] on div "Shapes" at bounding box center [115, 315] width 15 height 5
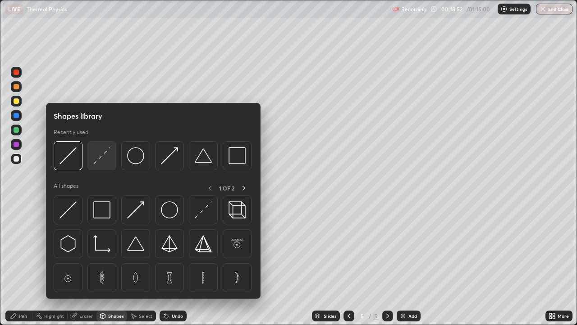
click at [100, 158] on img at bounding box center [101, 155] width 17 height 17
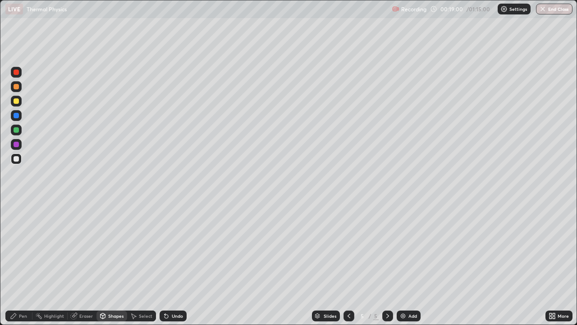
click at [23, 263] on div "Pen" at bounding box center [23, 315] width 8 height 5
click at [17, 101] on div at bounding box center [16, 100] width 5 height 5
click at [17, 206] on div at bounding box center [16, 205] width 11 height 11
click at [16, 206] on div at bounding box center [16, 206] width 2 height 2
click at [17, 233] on div at bounding box center [16, 234] width 5 height 5
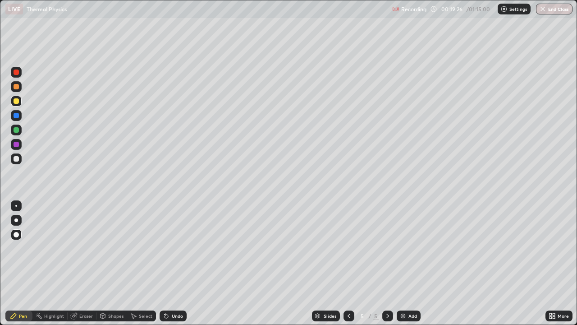
click at [16, 205] on div at bounding box center [16, 206] width 2 height 2
click at [50, 263] on div "Highlight" at bounding box center [54, 315] width 20 height 5
click at [75, 263] on icon at bounding box center [74, 315] width 5 height 5
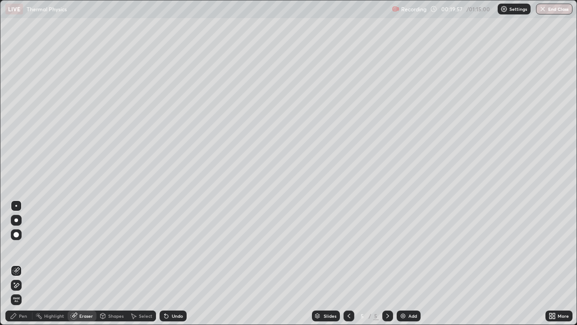
click at [23, 263] on div "Pen" at bounding box center [18, 315] width 27 height 11
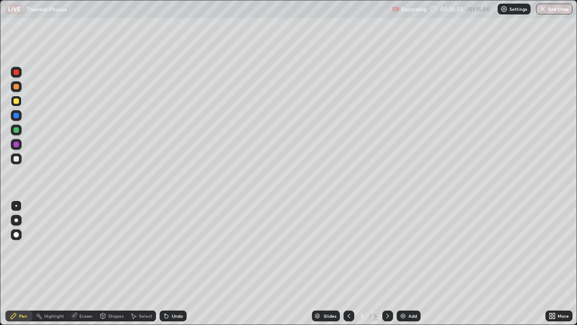
click at [25, 263] on div "Pen" at bounding box center [23, 315] width 8 height 5
click at [84, 263] on div "Eraser" at bounding box center [82, 315] width 29 height 11
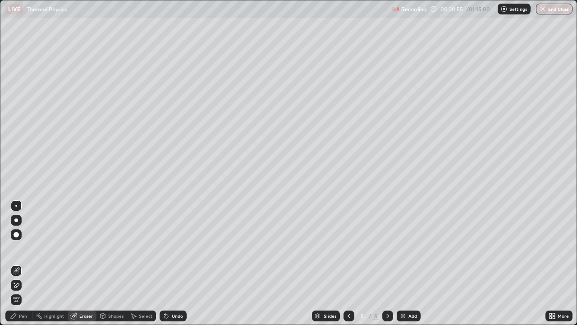
click at [21, 263] on div "Pen" at bounding box center [18, 315] width 27 height 11
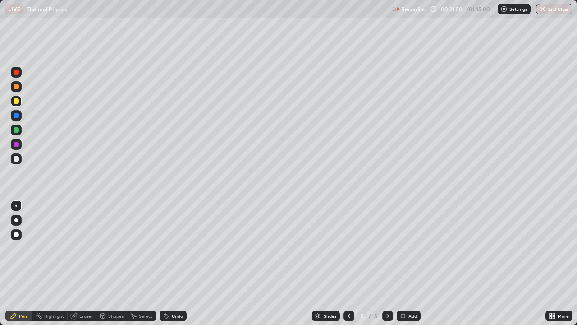
click at [84, 263] on div "Eraser" at bounding box center [86, 315] width 14 height 5
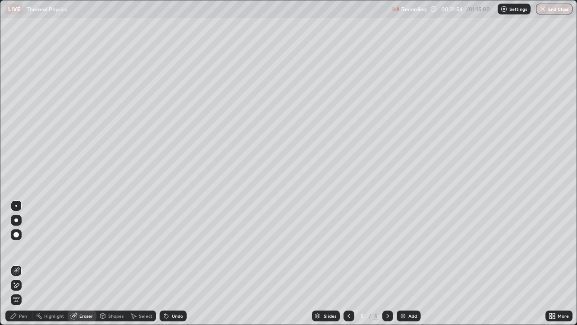
click at [24, 263] on div "Pen" at bounding box center [23, 315] width 8 height 5
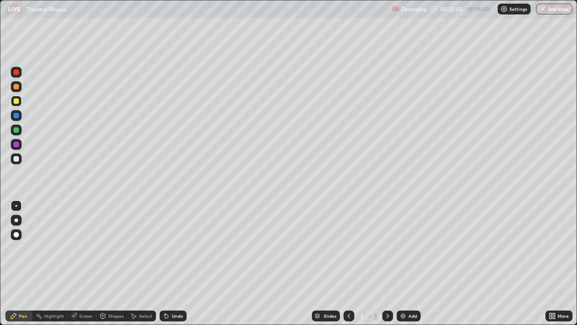
click at [85, 263] on div "Eraser" at bounding box center [86, 315] width 14 height 5
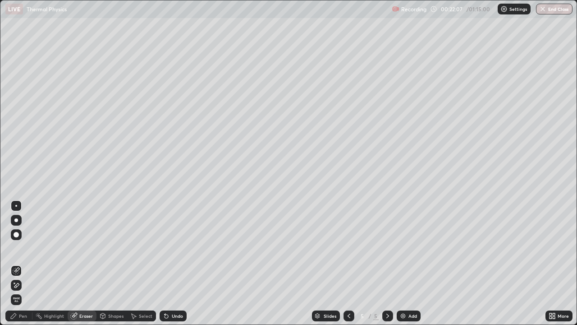
click at [28, 263] on div "Pen" at bounding box center [18, 315] width 27 height 11
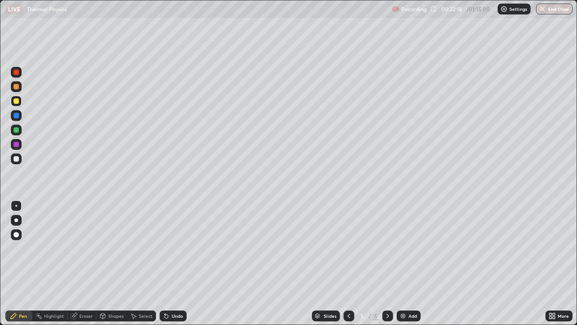
click at [27, 263] on div "Pen" at bounding box center [18, 315] width 27 height 11
click at [84, 263] on div "Eraser" at bounding box center [86, 315] width 14 height 5
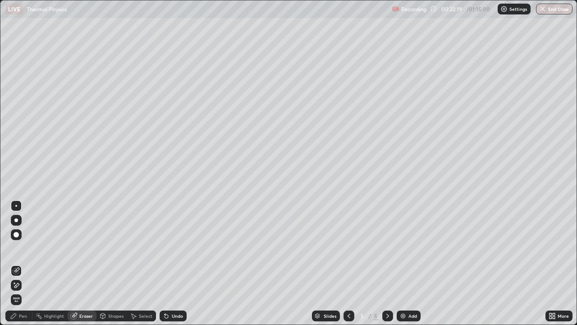
click at [62, 263] on div "Highlight" at bounding box center [54, 315] width 20 height 5
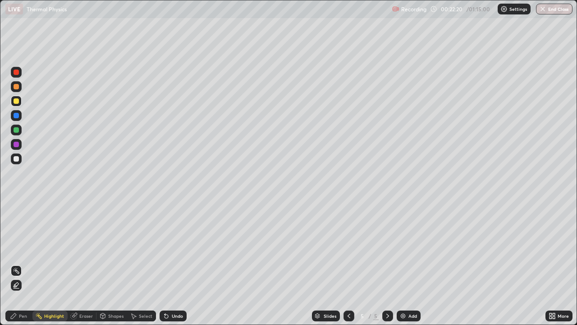
click at [108, 263] on div "Shapes" at bounding box center [115, 315] width 15 height 5
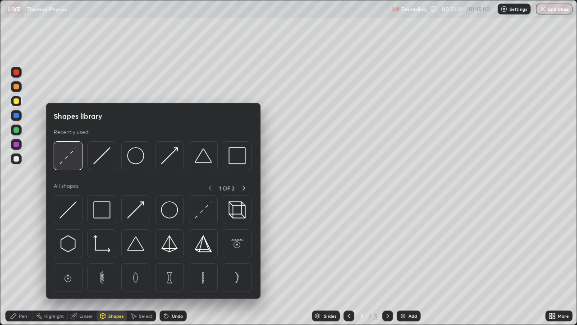
click at [68, 165] on div at bounding box center [68, 155] width 29 height 29
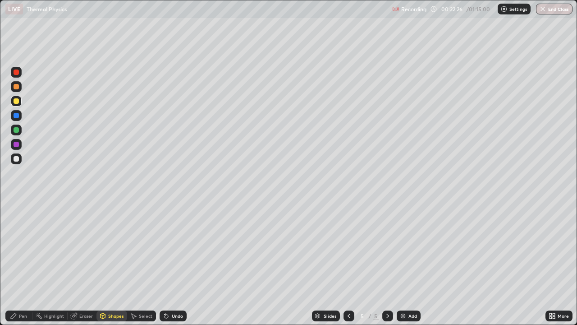
click at [91, 263] on div "Eraser" at bounding box center [86, 315] width 14 height 5
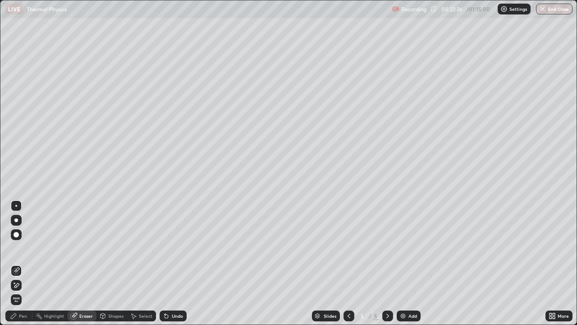
click at [110, 263] on div "Shapes" at bounding box center [115, 315] width 15 height 5
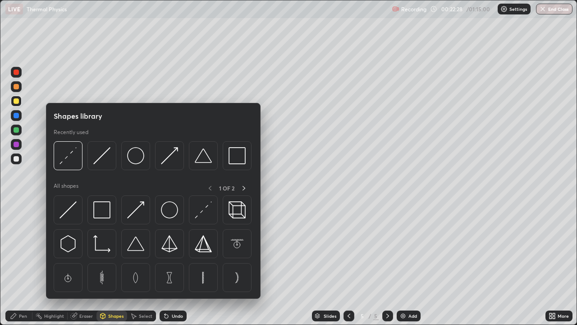
click at [17, 159] on div at bounding box center [16, 158] width 5 height 5
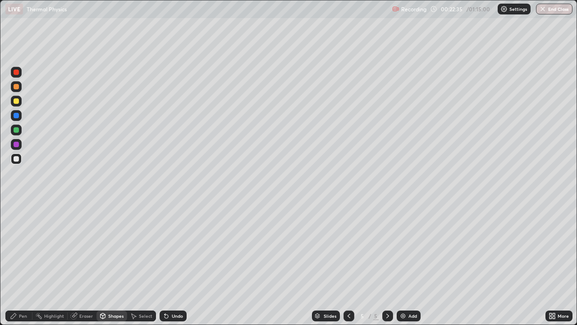
click at [26, 263] on div "Pen" at bounding box center [23, 315] width 8 height 5
click at [88, 263] on div "Eraser" at bounding box center [82, 315] width 29 height 11
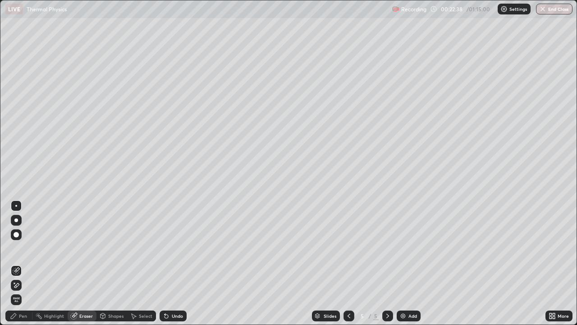
click at [21, 263] on div "Pen" at bounding box center [23, 315] width 8 height 5
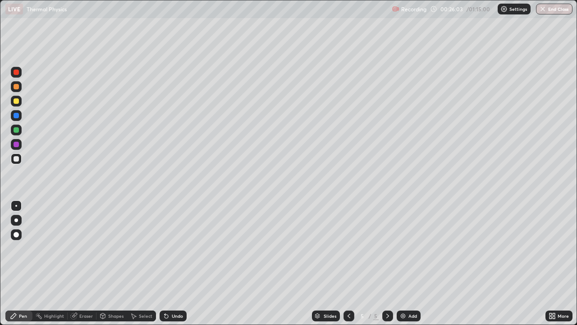
click at [401, 263] on img at bounding box center [403, 315] width 7 height 7
click at [86, 263] on div "Eraser" at bounding box center [86, 315] width 14 height 5
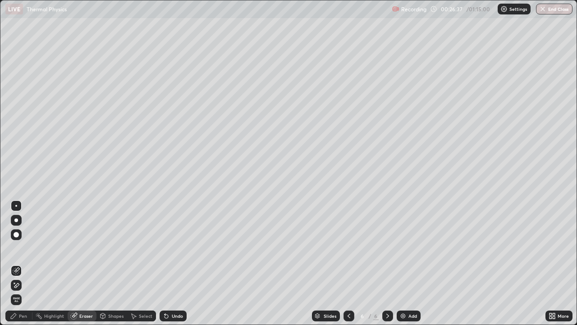
click at [26, 263] on div "Pen" at bounding box center [23, 315] width 8 height 5
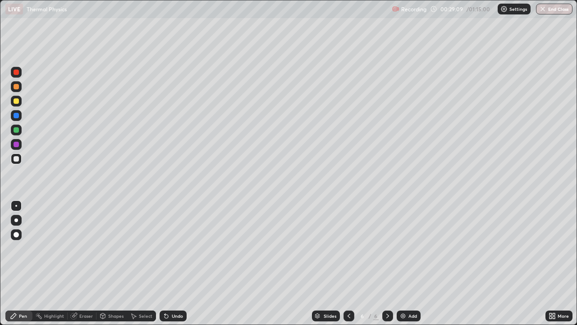
click at [83, 263] on div "Eraser" at bounding box center [86, 315] width 14 height 5
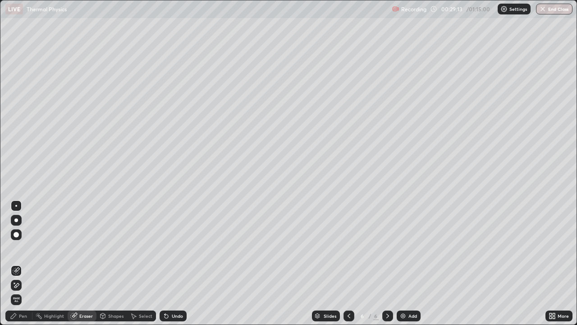
click at [22, 263] on div "Pen" at bounding box center [23, 315] width 8 height 5
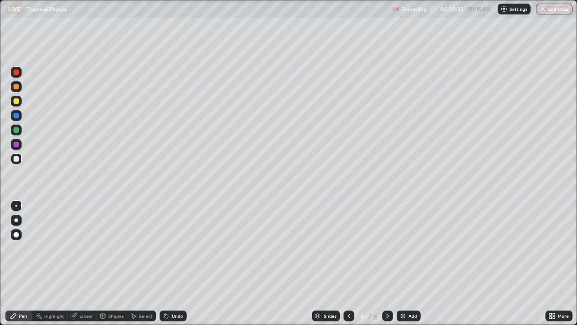
click at [405, 263] on img at bounding box center [403, 315] width 7 height 7
click at [88, 263] on div "Eraser" at bounding box center [86, 315] width 14 height 5
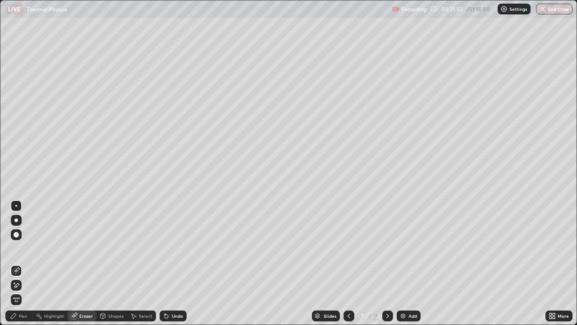
click at [25, 263] on div "Pen" at bounding box center [23, 315] width 8 height 5
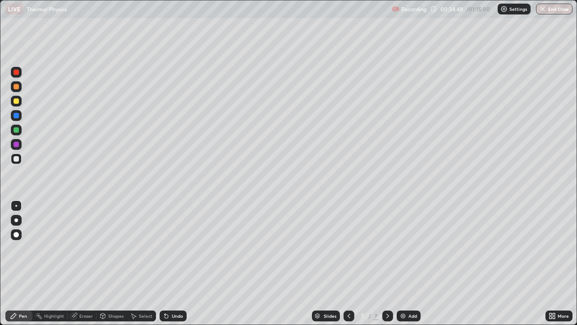
click at [404, 263] on div "Add" at bounding box center [409, 315] width 24 height 11
click at [18, 103] on div at bounding box center [16, 101] width 11 height 11
click at [18, 161] on div at bounding box center [16, 158] width 5 height 5
click at [405, 263] on img at bounding box center [403, 315] width 7 height 7
click at [83, 263] on div "Eraser" at bounding box center [86, 315] width 14 height 5
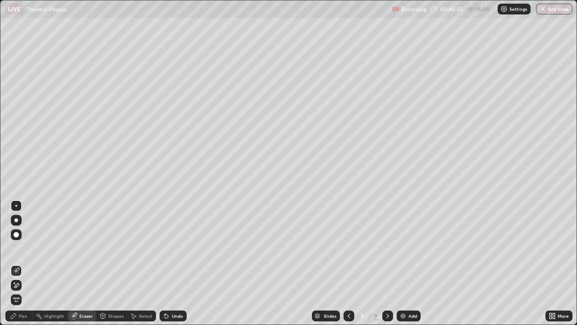
click at [24, 263] on div "Pen" at bounding box center [18, 315] width 27 height 11
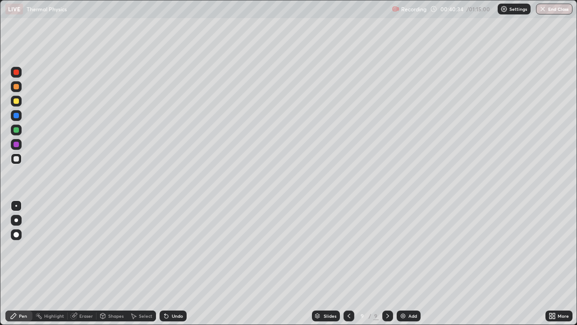
click at [17, 101] on div at bounding box center [16, 100] width 5 height 5
click at [22, 263] on div "Pen" at bounding box center [23, 315] width 8 height 5
click at [16, 160] on div at bounding box center [16, 158] width 5 height 5
click at [18, 263] on div "Pen" at bounding box center [18, 315] width 27 height 11
click at [18, 101] on div at bounding box center [16, 100] width 5 height 5
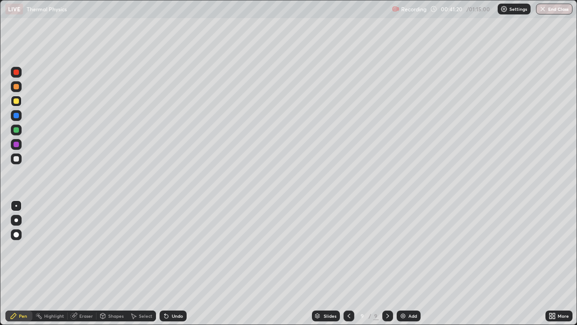
click at [24, 263] on div "Pen" at bounding box center [23, 315] width 8 height 5
click at [18, 160] on div at bounding box center [16, 158] width 5 height 5
click at [108, 263] on div "Shapes" at bounding box center [115, 315] width 15 height 5
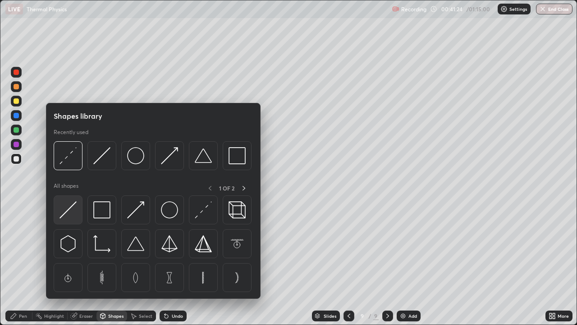
click at [69, 210] on img at bounding box center [68, 209] width 17 height 17
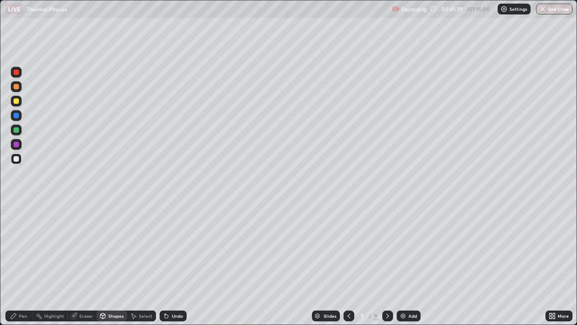
click at [19, 263] on div "Pen" at bounding box center [23, 315] width 8 height 5
click at [85, 263] on div "Eraser" at bounding box center [82, 315] width 29 height 11
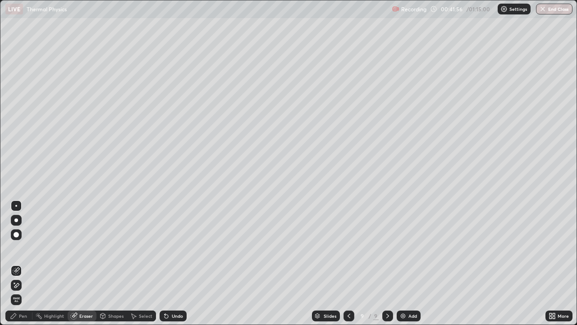
click at [23, 263] on div "Pen" at bounding box center [18, 315] width 27 height 11
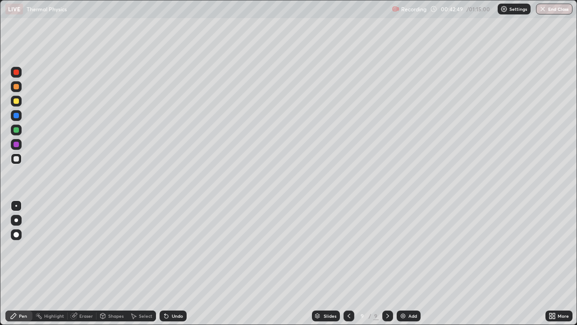
click at [78, 263] on div "Eraser" at bounding box center [82, 315] width 29 height 11
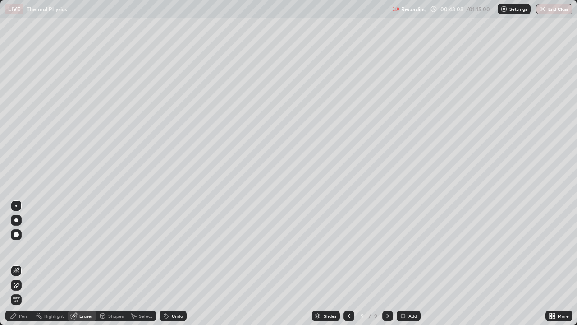
click at [20, 263] on div "Pen" at bounding box center [23, 315] width 8 height 5
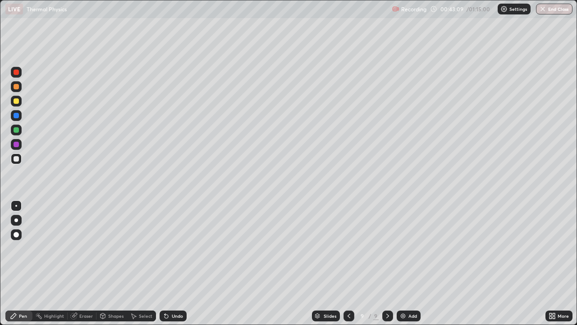
click at [22, 263] on div "Pen" at bounding box center [23, 315] width 8 height 5
click at [84, 263] on div "Eraser" at bounding box center [86, 315] width 14 height 5
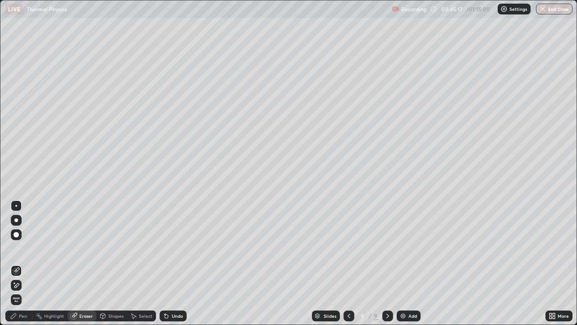
click at [55, 263] on div "Highlight" at bounding box center [54, 315] width 20 height 5
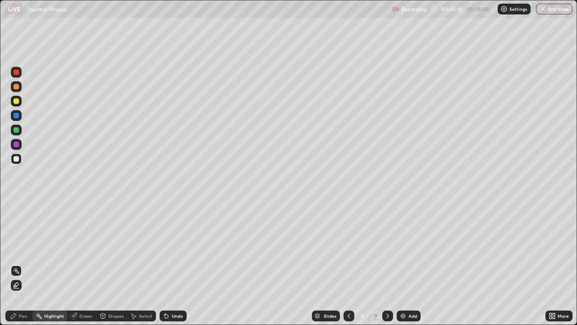
click at [110, 263] on div "Shapes" at bounding box center [115, 315] width 15 height 5
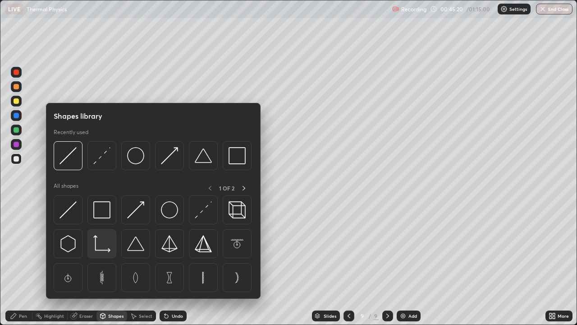
click at [100, 254] on div at bounding box center [101, 243] width 29 height 29
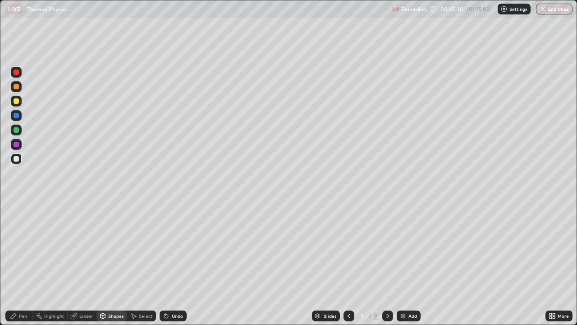
click at [23, 263] on div "Pen" at bounding box center [23, 315] width 8 height 5
click at [18, 102] on div at bounding box center [16, 100] width 5 height 5
click at [88, 263] on div "Eraser" at bounding box center [86, 315] width 14 height 5
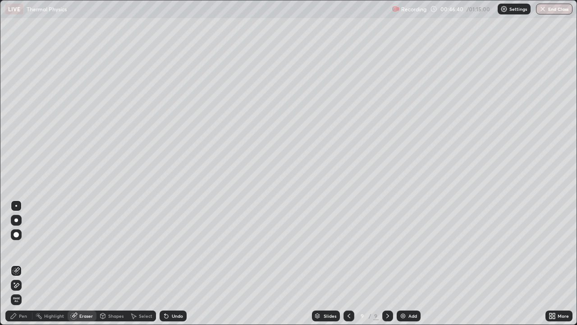
click at [28, 263] on div "Pen" at bounding box center [18, 315] width 27 height 11
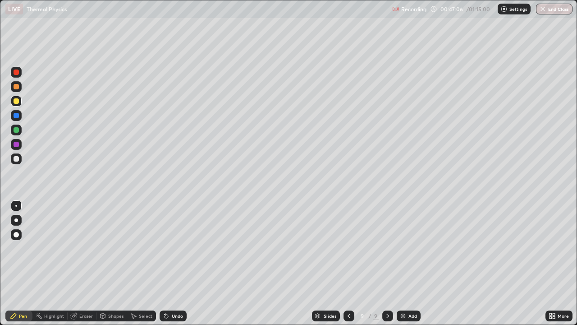
click at [86, 263] on div "Eraser" at bounding box center [86, 315] width 14 height 5
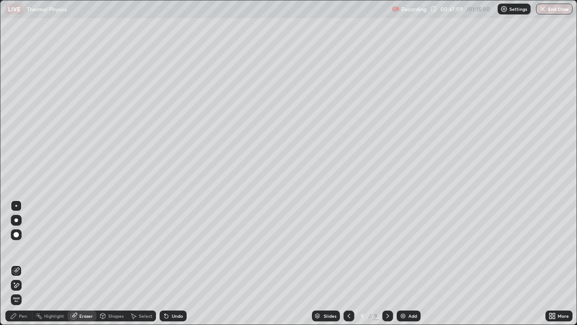
click at [26, 263] on div "Pen" at bounding box center [23, 315] width 8 height 5
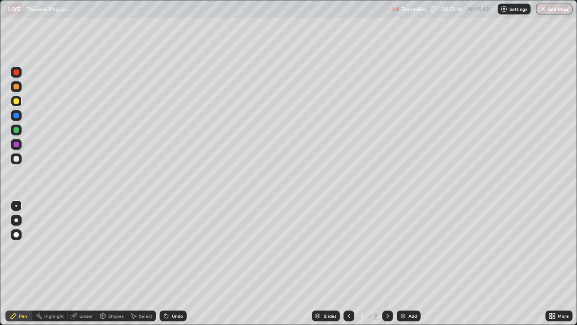
click at [110, 263] on div "Shapes" at bounding box center [115, 315] width 15 height 5
click at [84, 263] on div "Eraser" at bounding box center [86, 315] width 14 height 5
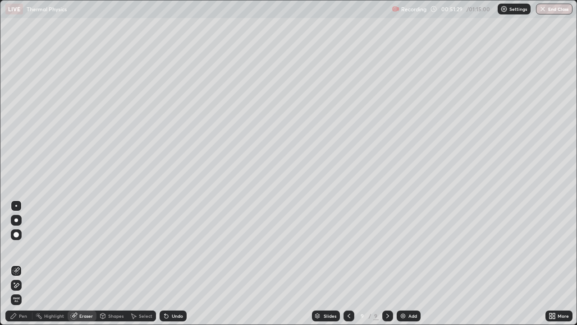
click at [115, 263] on div "Shapes" at bounding box center [115, 315] width 15 height 5
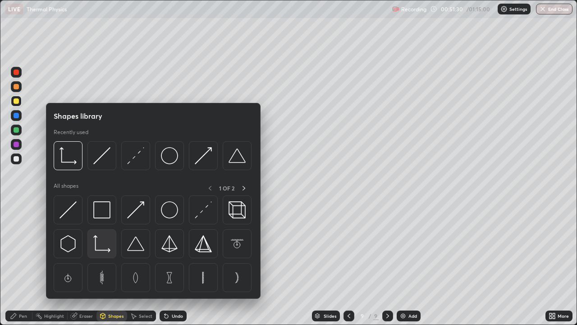
click at [98, 247] on img at bounding box center [101, 243] width 17 height 17
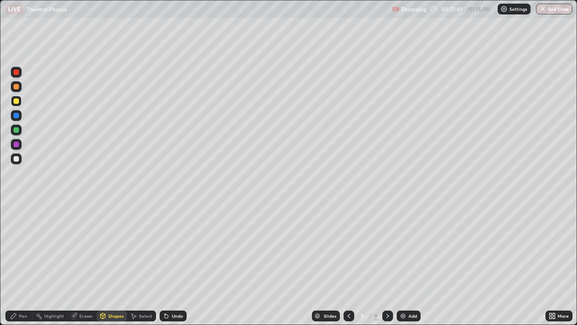
click at [22, 263] on div "Pen" at bounding box center [23, 315] width 8 height 5
click at [84, 263] on div "Eraser" at bounding box center [86, 315] width 14 height 5
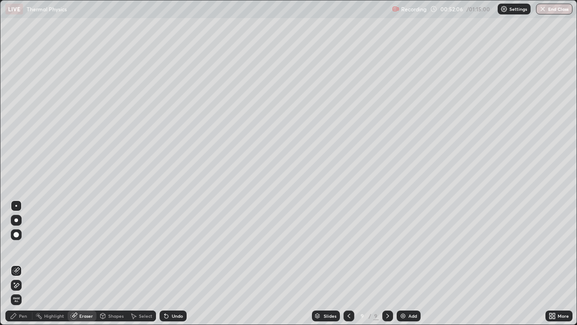
click at [28, 263] on div "Pen" at bounding box center [18, 315] width 27 height 11
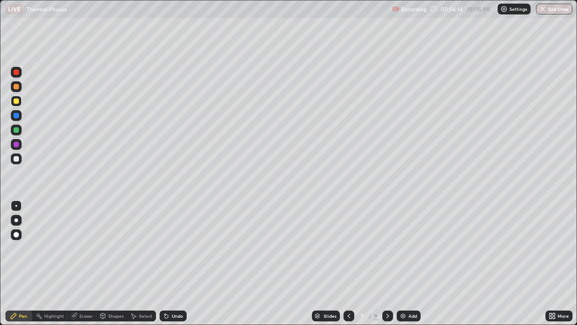
click at [387, 263] on icon at bounding box center [387, 315] width 7 height 7
click at [369, 263] on div "/" at bounding box center [370, 315] width 3 height 5
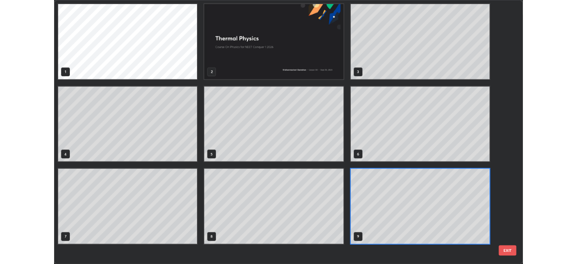
scroll to position [321, 572]
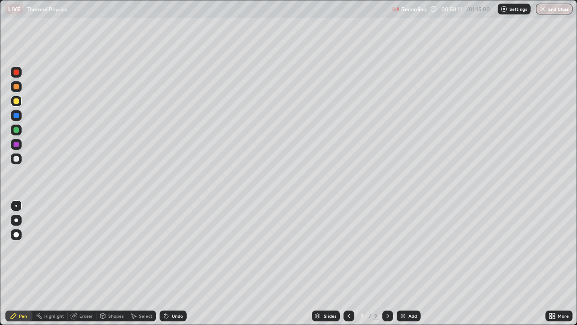
click at [403, 263] on img at bounding box center [403, 315] width 7 height 7
click at [85, 263] on div "Eraser" at bounding box center [86, 315] width 14 height 5
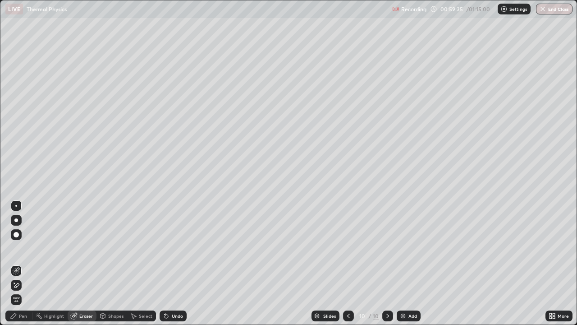
click at [27, 263] on div "Pen" at bounding box center [18, 315] width 27 height 11
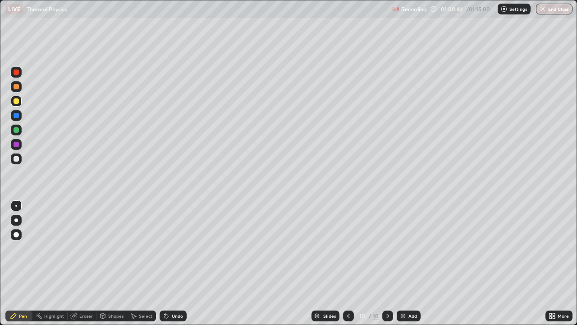
click at [30, 263] on div "Pen" at bounding box center [18, 315] width 27 height 11
click at [19, 163] on div at bounding box center [16, 158] width 11 height 11
click at [86, 263] on div "Eraser" at bounding box center [86, 315] width 14 height 5
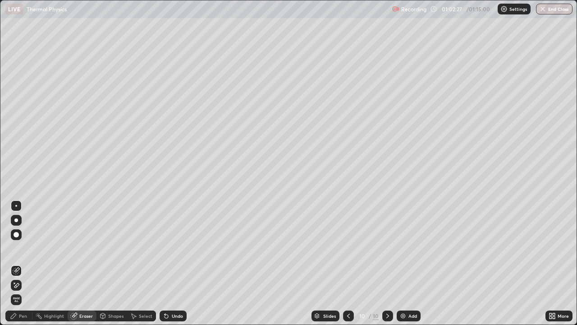
click at [25, 263] on div "Pen" at bounding box center [23, 315] width 8 height 5
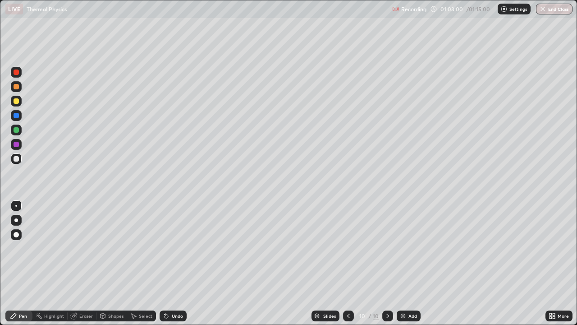
click at [88, 263] on div "Eraser" at bounding box center [86, 315] width 14 height 5
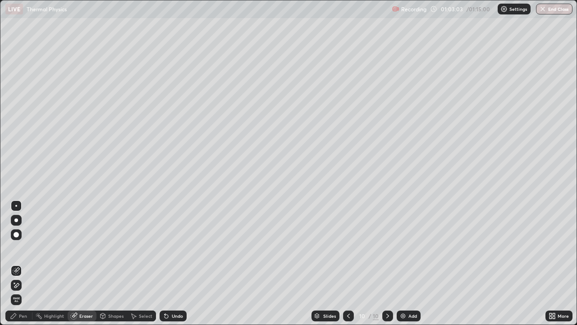
click at [28, 263] on div "Pen" at bounding box center [18, 315] width 27 height 11
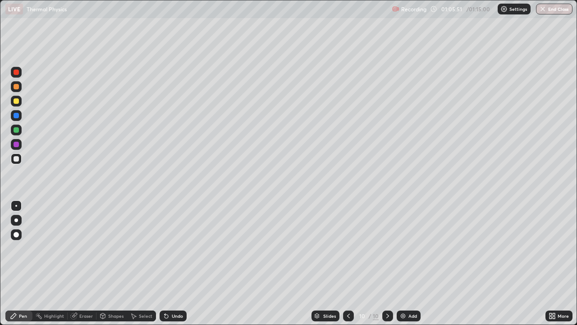
click at [81, 263] on div "Eraser" at bounding box center [86, 315] width 14 height 5
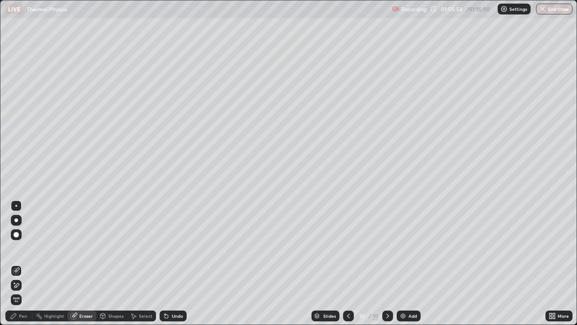
click at [404, 263] on img at bounding box center [403, 315] width 7 height 7
click at [23, 263] on div "Pen" at bounding box center [23, 315] width 8 height 5
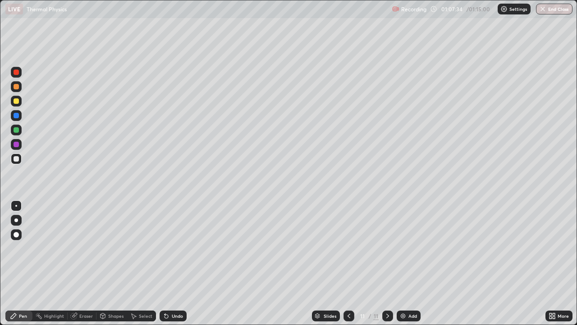
click at [112, 263] on div "Shapes" at bounding box center [115, 315] width 15 height 5
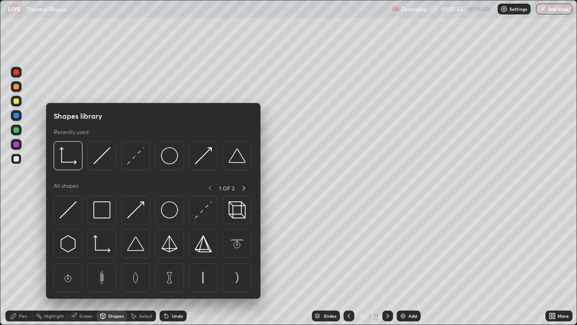
click at [88, 263] on div "Eraser" at bounding box center [86, 315] width 14 height 5
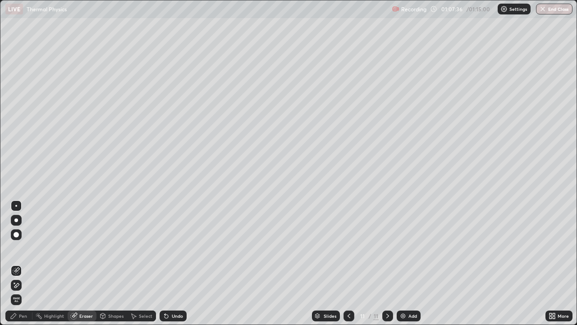
click at [58, 263] on div "Highlight" at bounding box center [54, 315] width 20 height 5
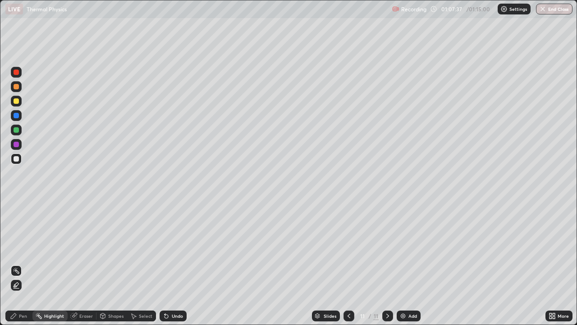
click at [27, 263] on div "Pen" at bounding box center [23, 315] width 8 height 5
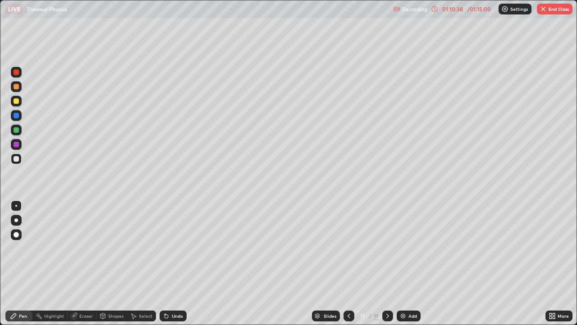
click at [88, 263] on div "Eraser" at bounding box center [86, 315] width 14 height 5
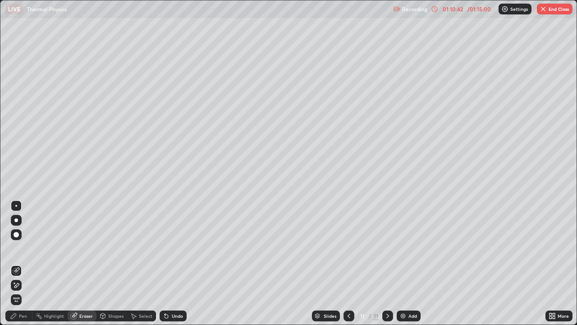
click at [25, 263] on div "Pen" at bounding box center [23, 315] width 8 height 5
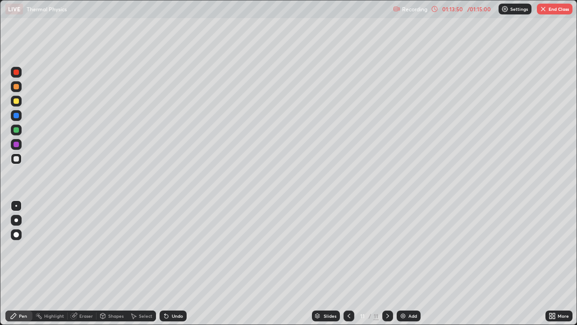
click at [405, 263] on img at bounding box center [403, 315] width 7 height 7
click at [83, 263] on div "Eraser" at bounding box center [86, 315] width 14 height 5
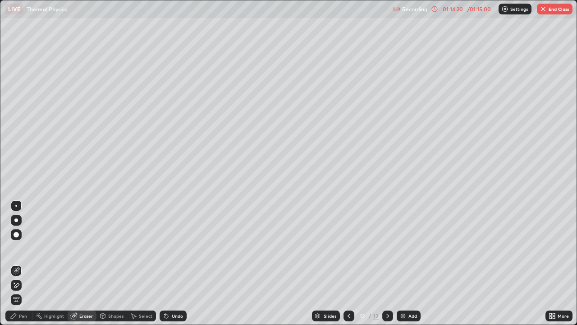
click at [25, 263] on div "Pen" at bounding box center [23, 315] width 8 height 5
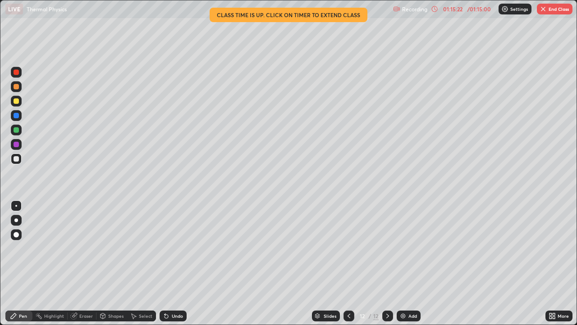
click at [117, 263] on div "Shapes" at bounding box center [115, 315] width 15 height 5
click at [28, 263] on div "Pen" at bounding box center [18, 315] width 27 height 11
click at [87, 263] on div "Eraser" at bounding box center [86, 315] width 14 height 5
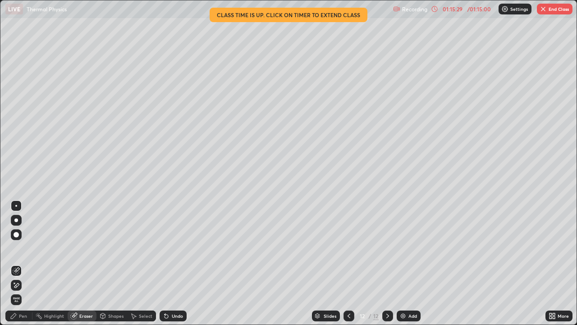
click at [18, 263] on div "Pen" at bounding box center [18, 315] width 27 height 11
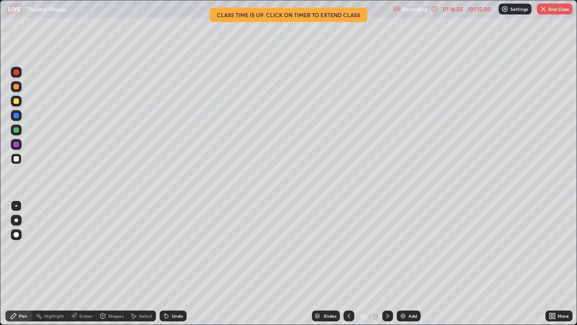
click at [548, 11] on button "End Class" at bounding box center [555, 9] width 36 height 11
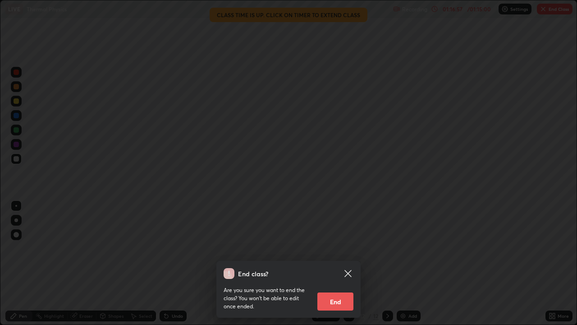
click at [340, 263] on button "End" at bounding box center [335, 301] width 36 height 18
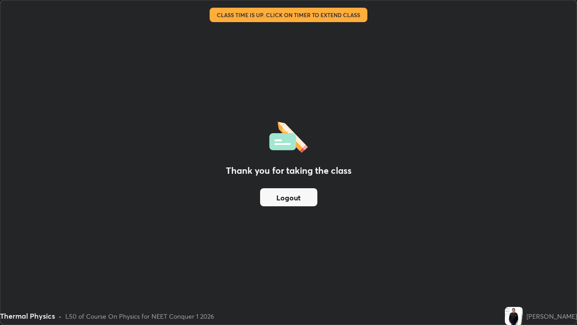
click at [298, 197] on button "Logout" at bounding box center [288, 197] width 57 height 18
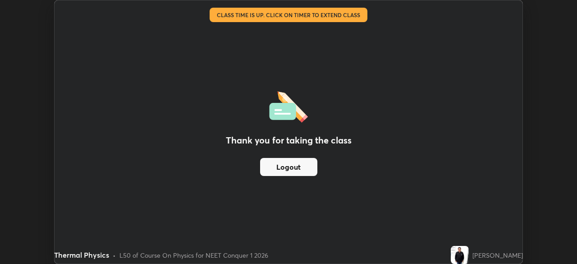
scroll to position [44831, 44517]
